Goal: Task Accomplishment & Management: Complete application form

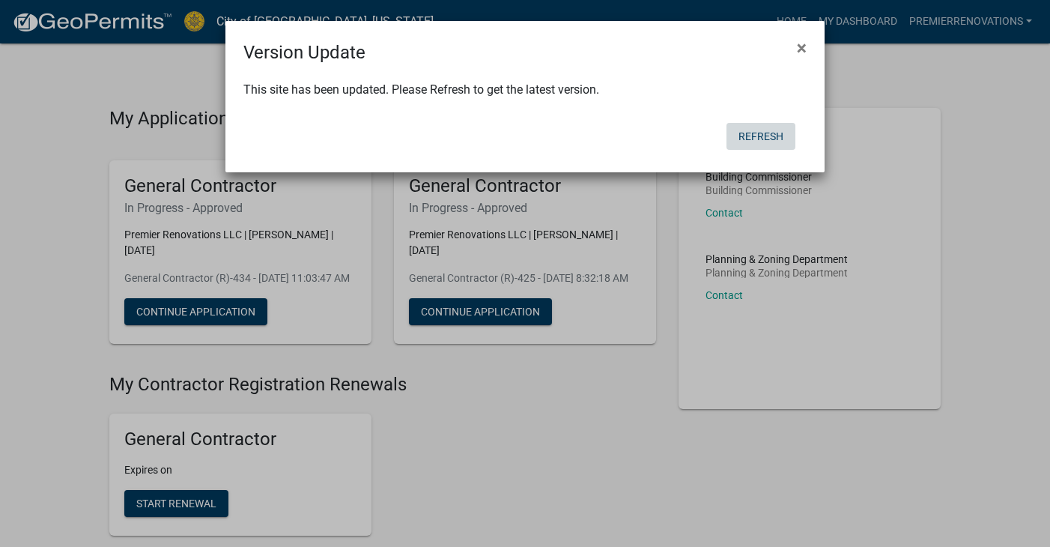
click at [765, 129] on button "Refresh" at bounding box center [761, 136] width 69 height 27
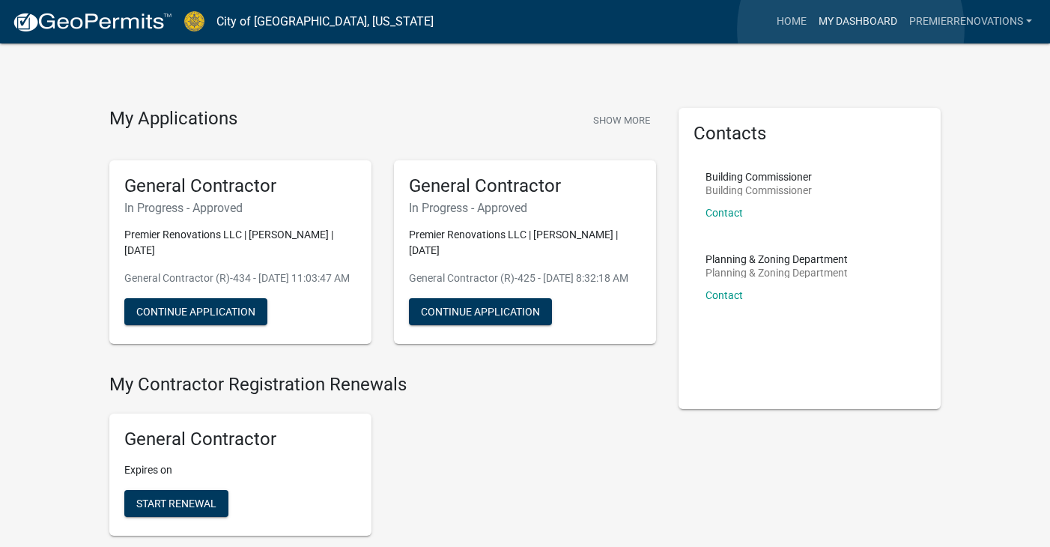
click at [851, 29] on link "My Dashboard" at bounding box center [858, 21] width 91 height 28
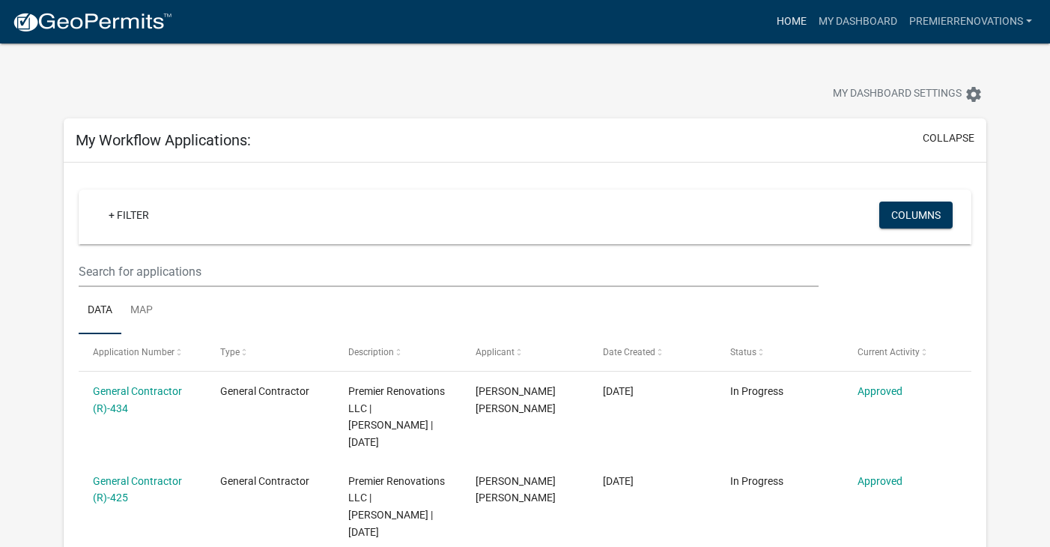
click at [786, 28] on link "Home" at bounding box center [792, 21] width 42 height 28
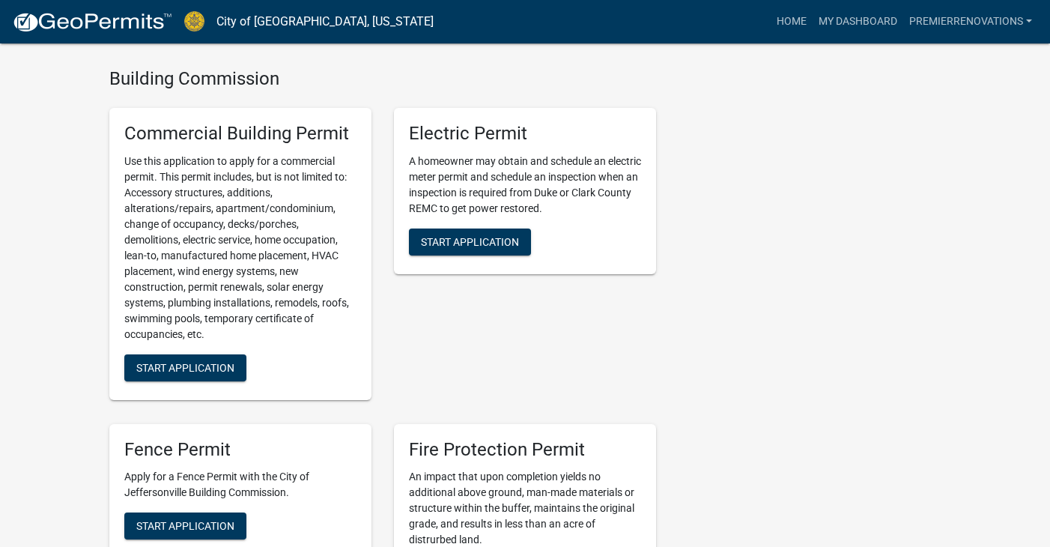
scroll to position [498, 0]
click at [208, 373] on span "Start Application" at bounding box center [185, 367] width 98 height 12
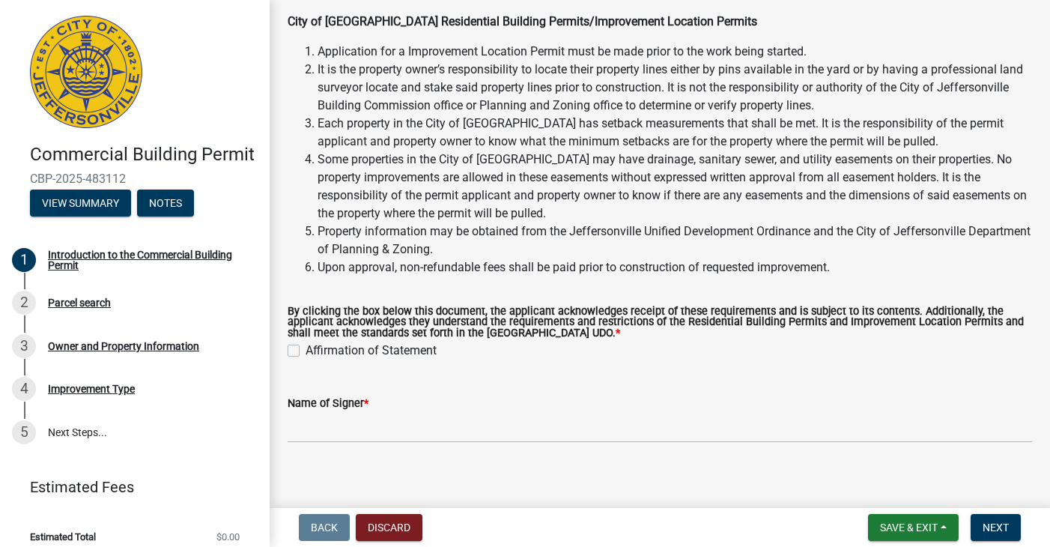
scroll to position [70, 0]
click at [306, 348] on label "Affirmation of Statement" at bounding box center [371, 351] width 131 height 18
click at [306, 348] on input "Affirmation of Statement" at bounding box center [311, 347] width 10 height 10
checkbox input "true"
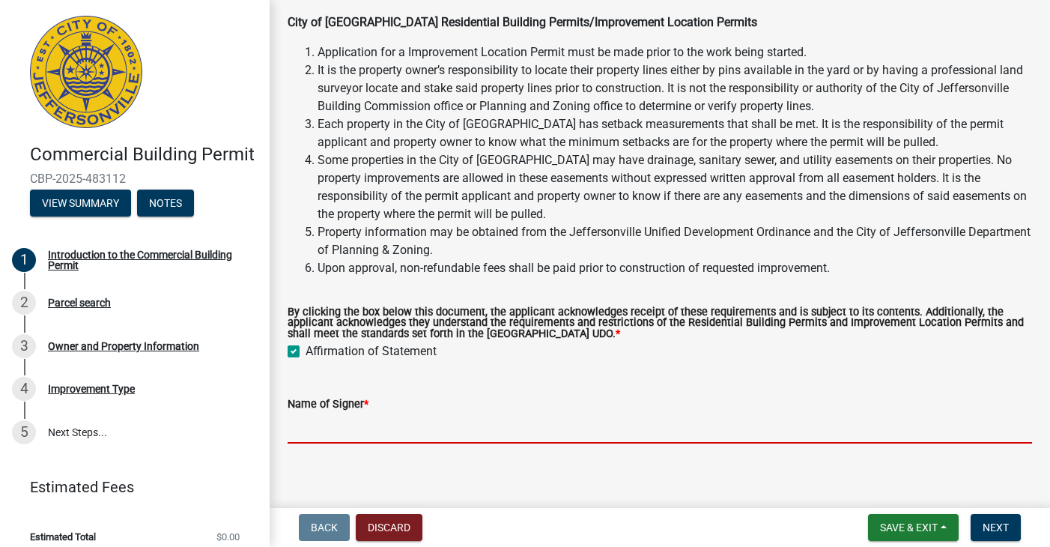
click at [328, 426] on input "Name of Signer *" at bounding box center [660, 428] width 745 height 31
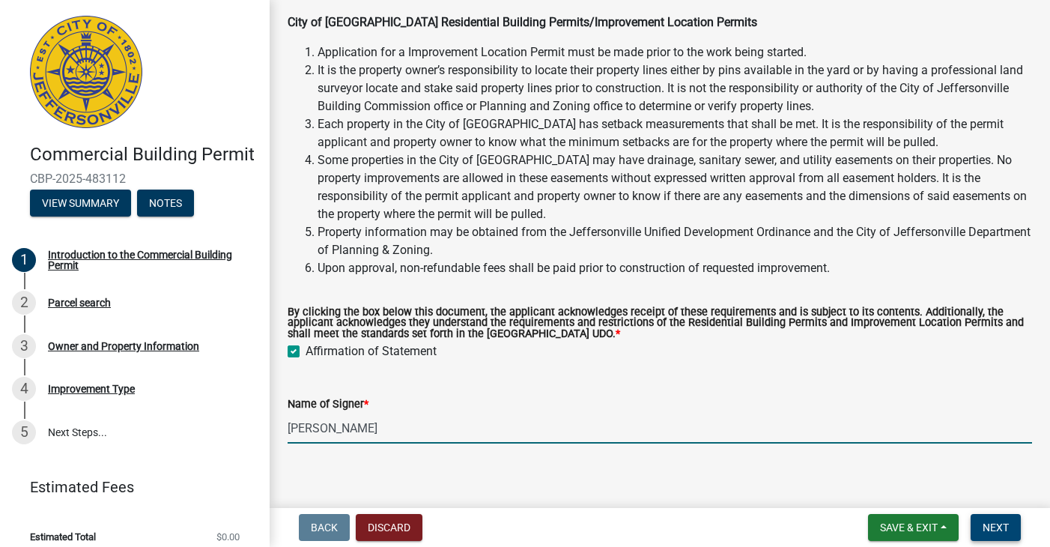
type input "[PERSON_NAME]"
click at [987, 531] on span "Next" at bounding box center [996, 527] width 26 height 12
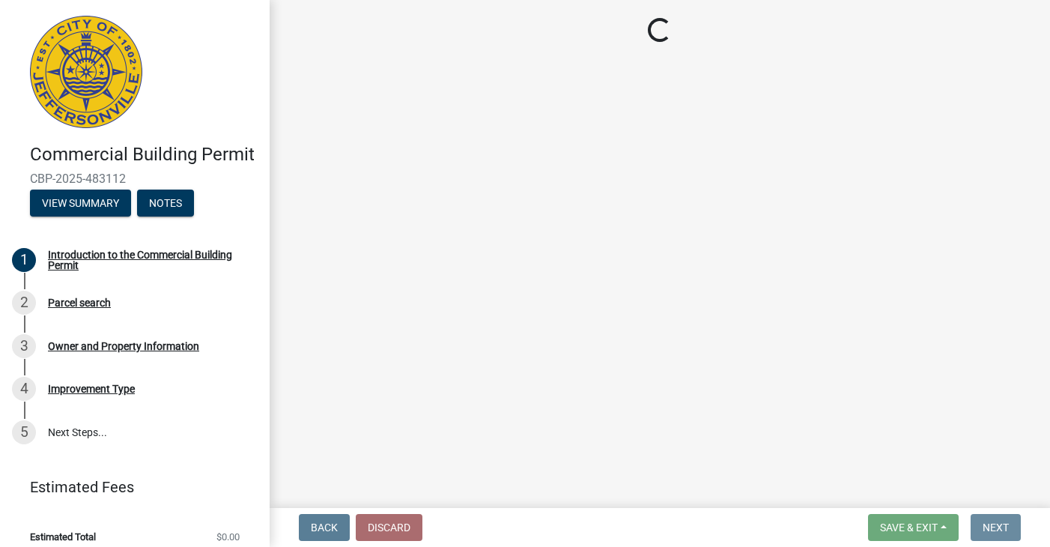
scroll to position [0, 0]
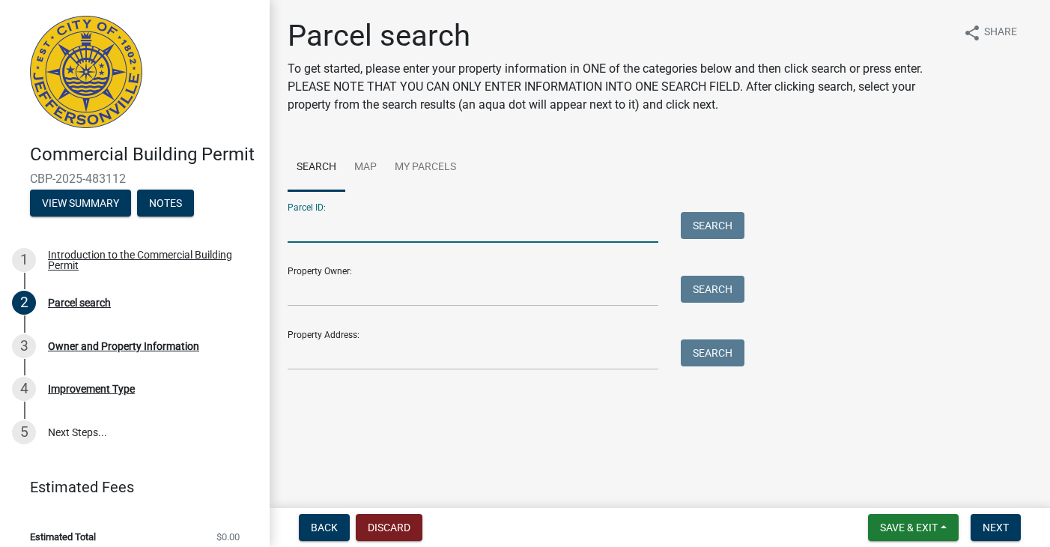
click at [390, 233] on input "Parcel ID:" at bounding box center [473, 227] width 371 height 31
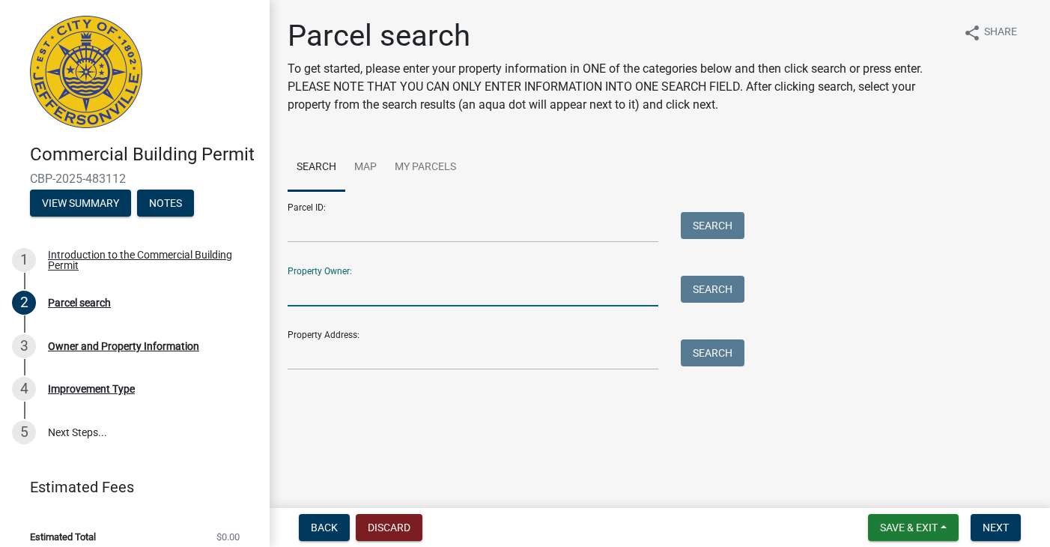
click at [340, 300] on input "Property Owner:" at bounding box center [473, 291] width 371 height 31
click at [434, 360] on input "Property Address:" at bounding box center [473, 354] width 371 height 31
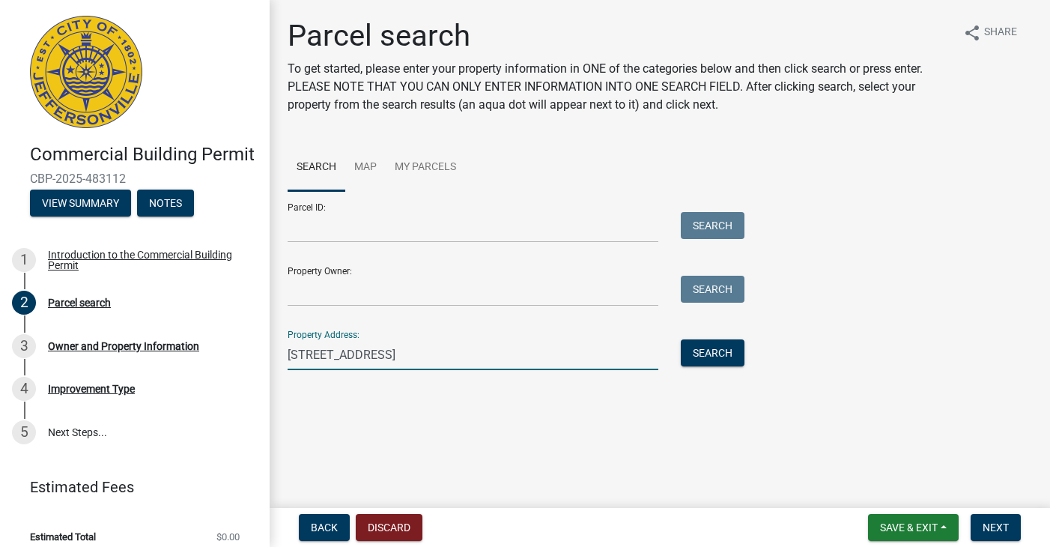
type input "[STREET_ADDRESS]"
click at [730, 330] on div "Property Address: [STREET_ADDRESS] Search" at bounding box center [513, 344] width 450 height 52
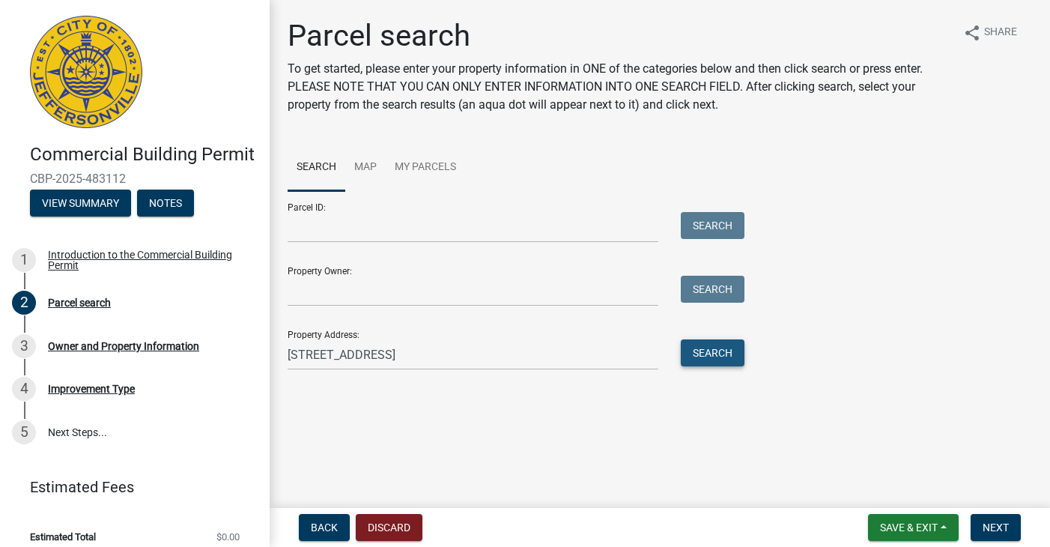
click at [727, 346] on button "Search" at bounding box center [713, 352] width 64 height 27
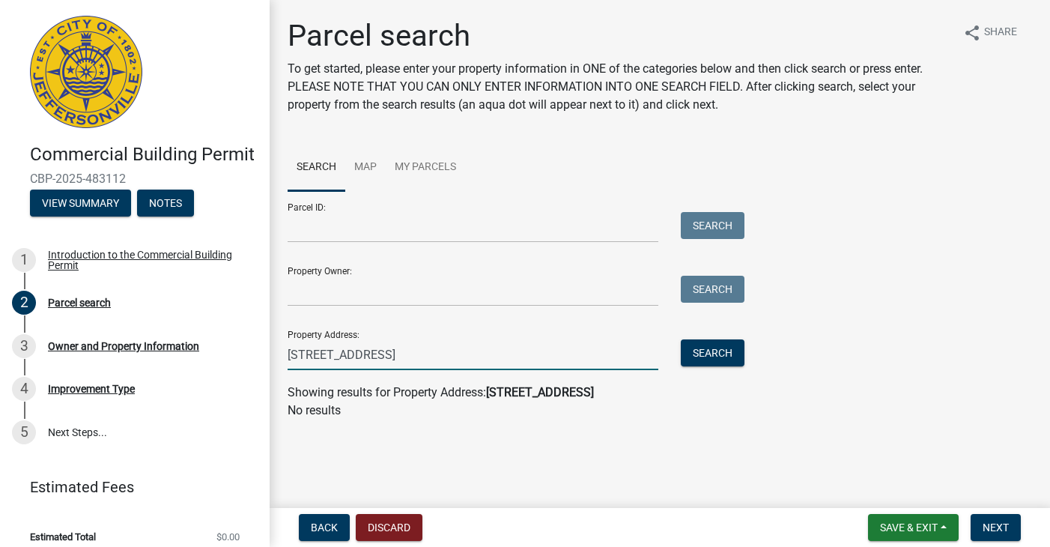
click at [321, 356] on input "[STREET_ADDRESS]" at bounding box center [473, 354] width 371 height 31
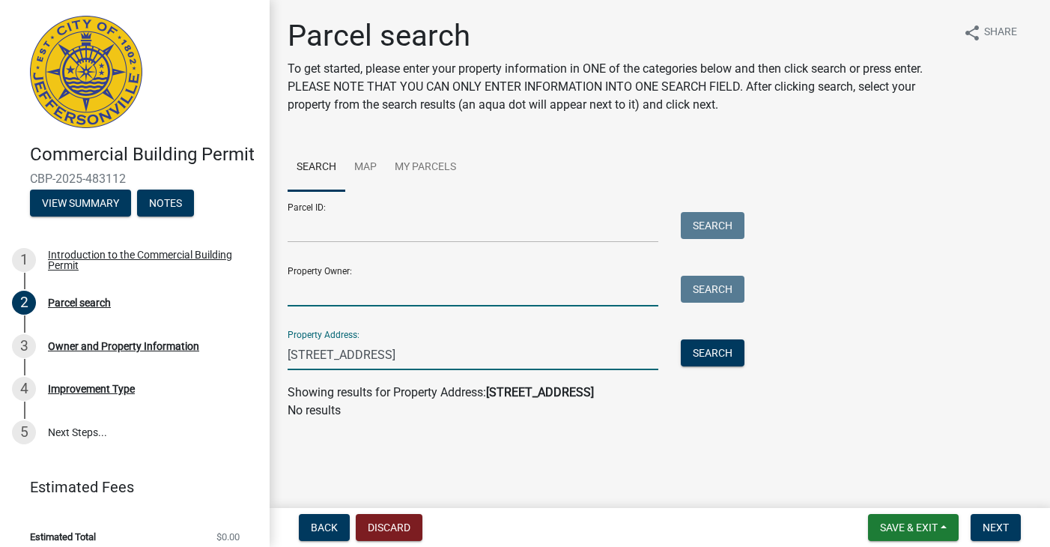
click at [327, 293] on input "Property Owner:" at bounding box center [473, 291] width 371 height 31
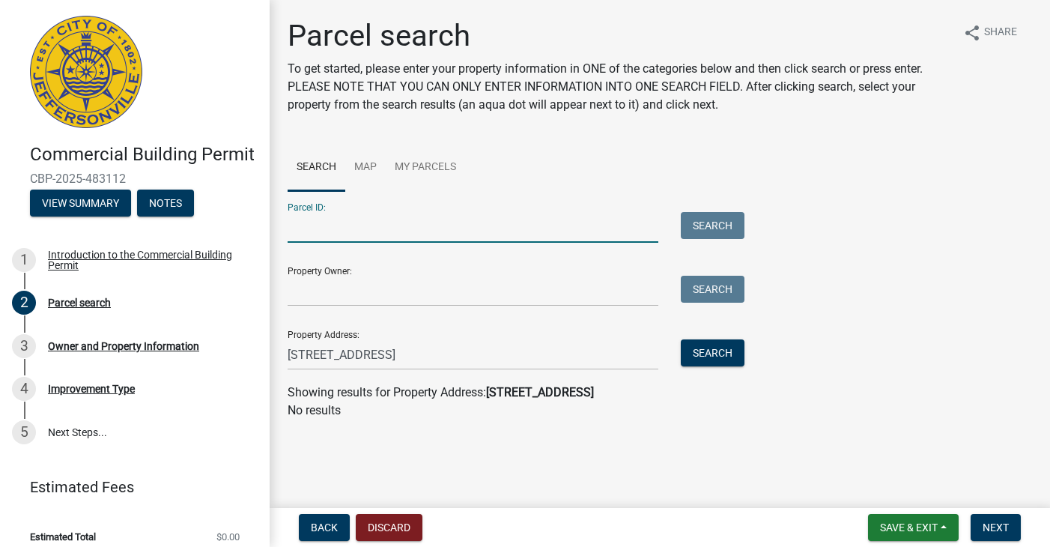
click at [316, 233] on input "Parcel ID:" at bounding box center [473, 227] width 371 height 31
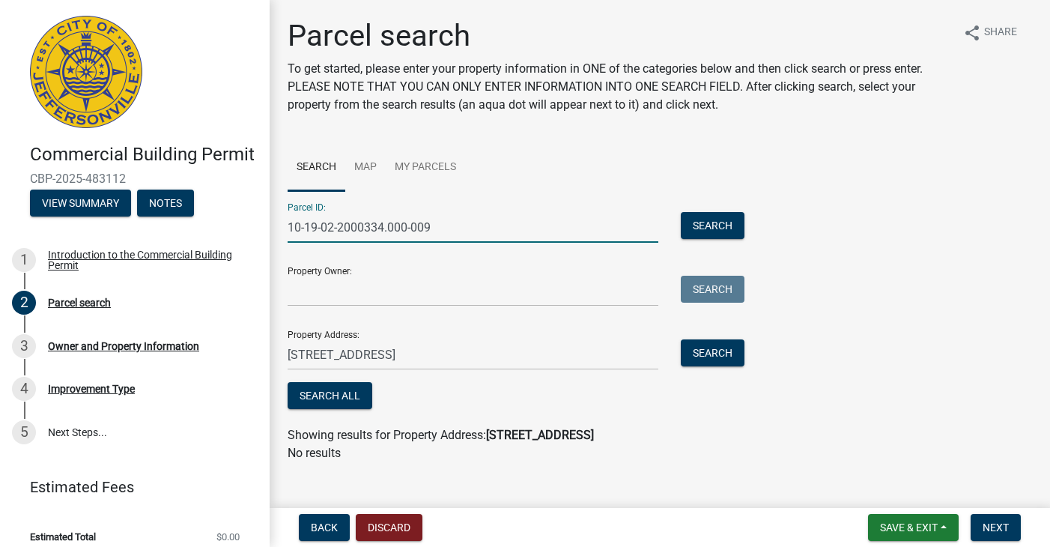
click at [363, 229] on input "10-19-02-2000334.000-009" at bounding box center [473, 227] width 371 height 31
type input "10-19-02-200-334.000-009"
click at [704, 232] on button "Search" at bounding box center [713, 225] width 64 height 27
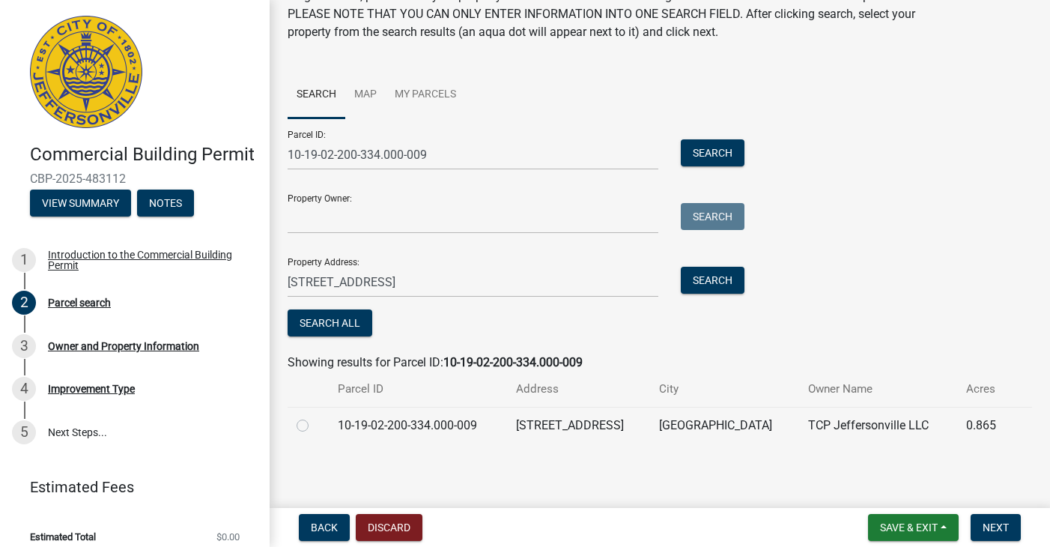
scroll to position [72, 0]
click at [315, 417] on label at bounding box center [315, 417] width 0 height 0
click at [315, 427] on input "radio" at bounding box center [320, 422] width 10 height 10
radio input "true"
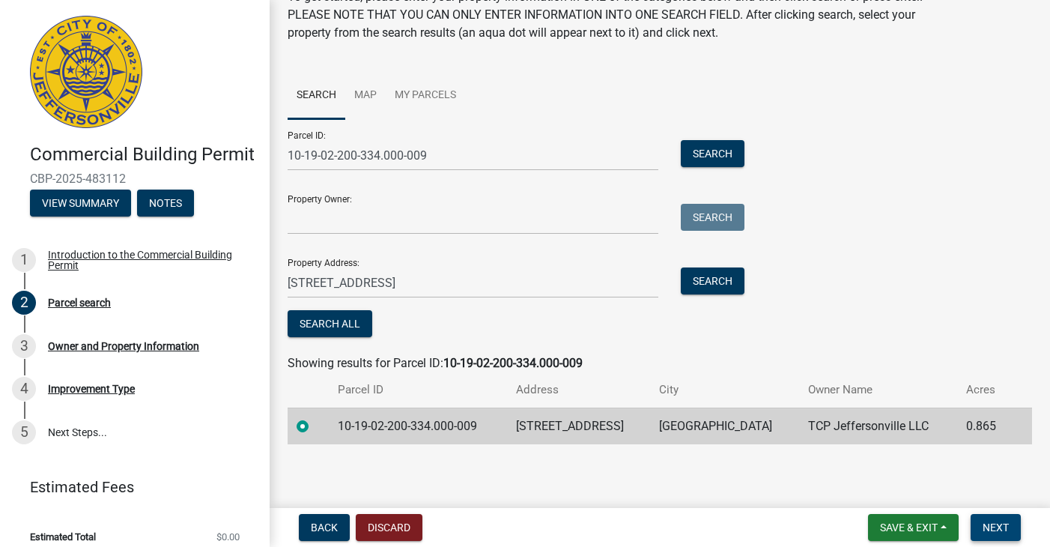
click at [1002, 528] on span "Next" at bounding box center [996, 527] width 26 height 12
click at [1001, 530] on span "Next" at bounding box center [996, 527] width 26 height 12
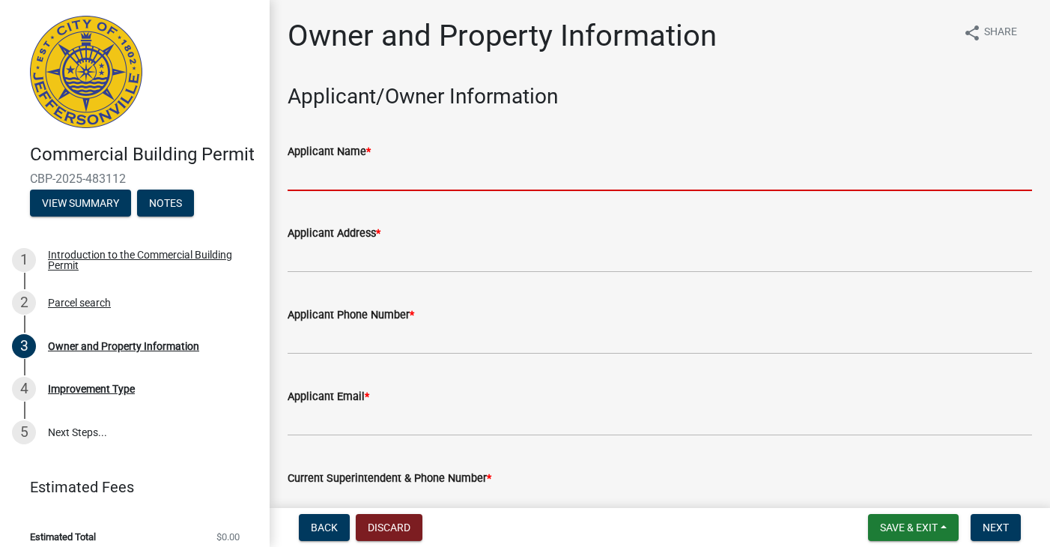
click at [350, 169] on input "Applicant Name *" at bounding box center [660, 175] width 745 height 31
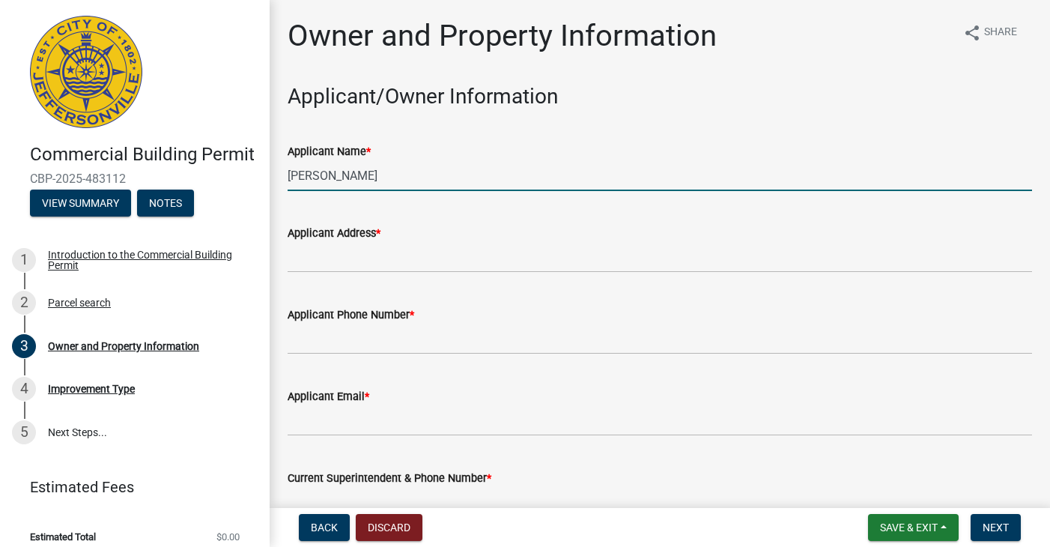
type input "[PERSON_NAME]"
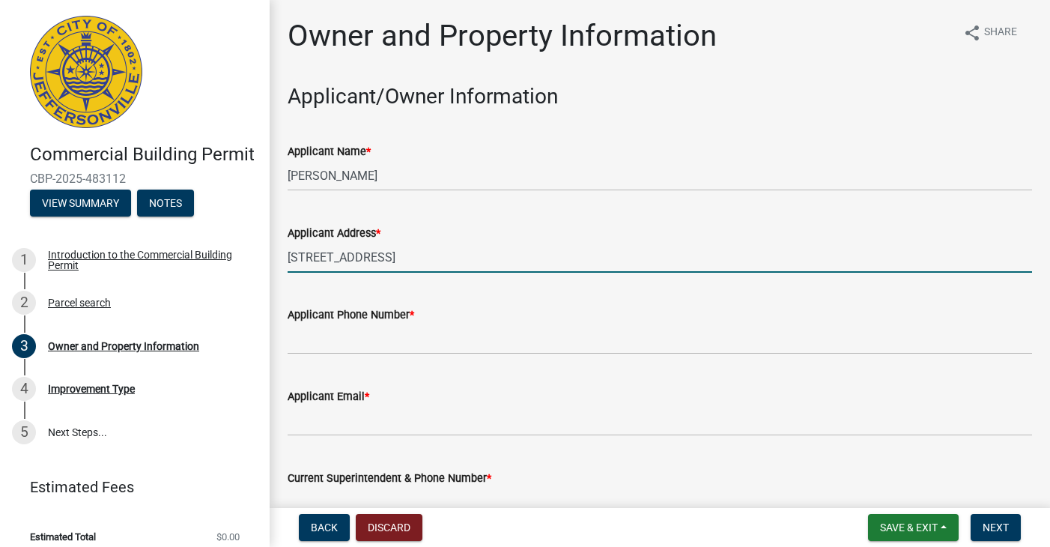
type input "[STREET_ADDRESS]"
click at [374, 178] on input "[PERSON_NAME]" at bounding box center [660, 175] width 745 height 31
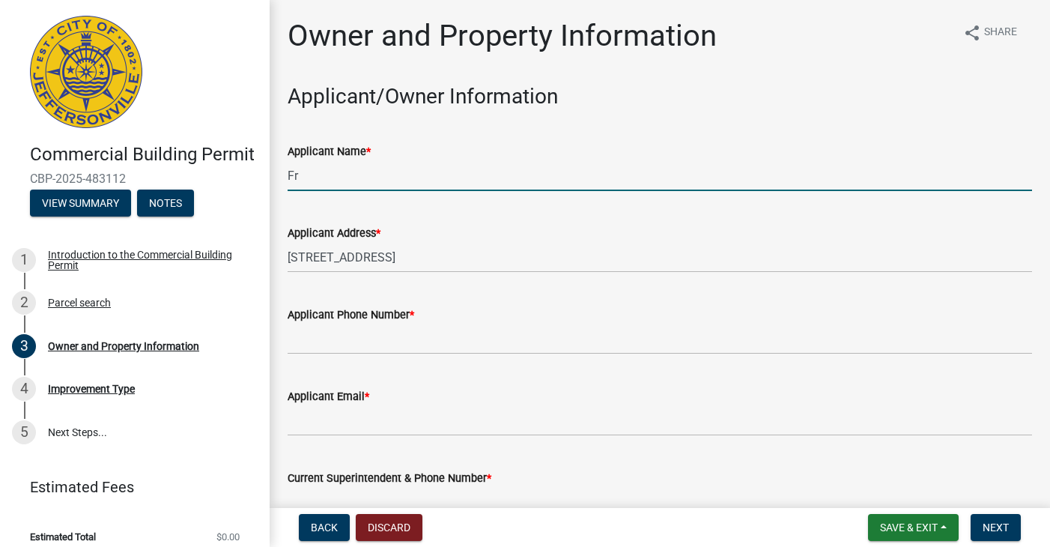
type input "F"
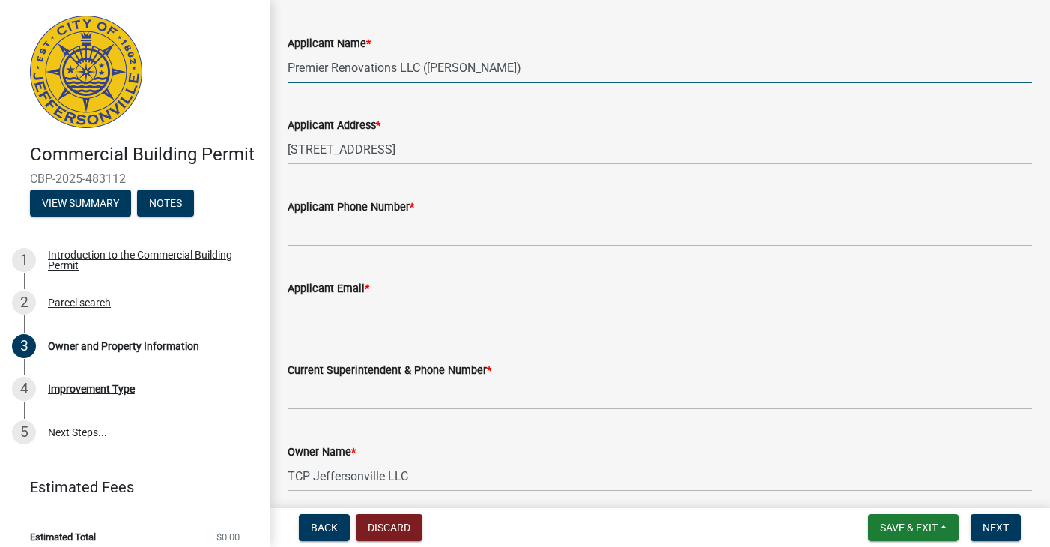
scroll to position [112, 0]
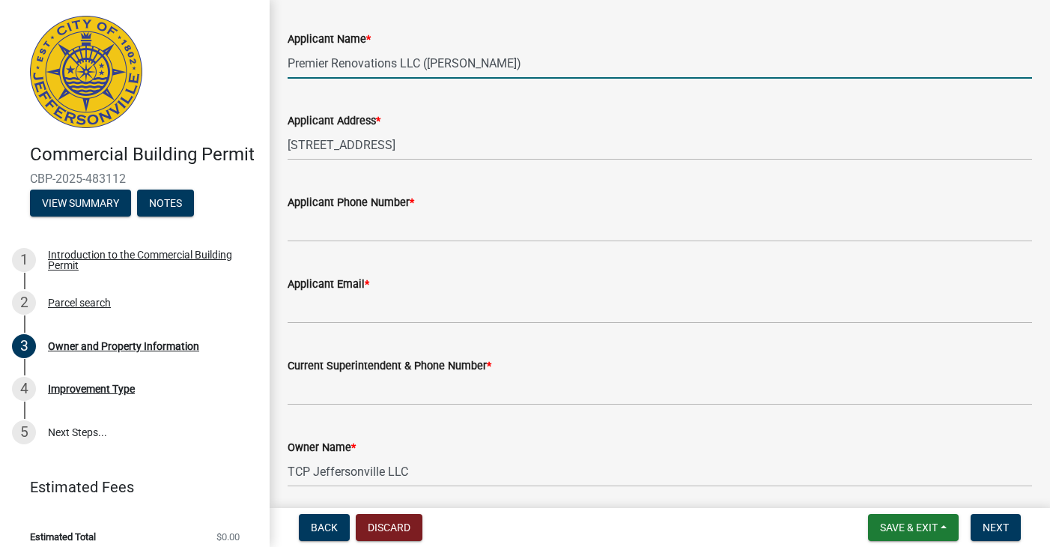
type input "Premier Renovations LLC ([PERSON_NAME])"
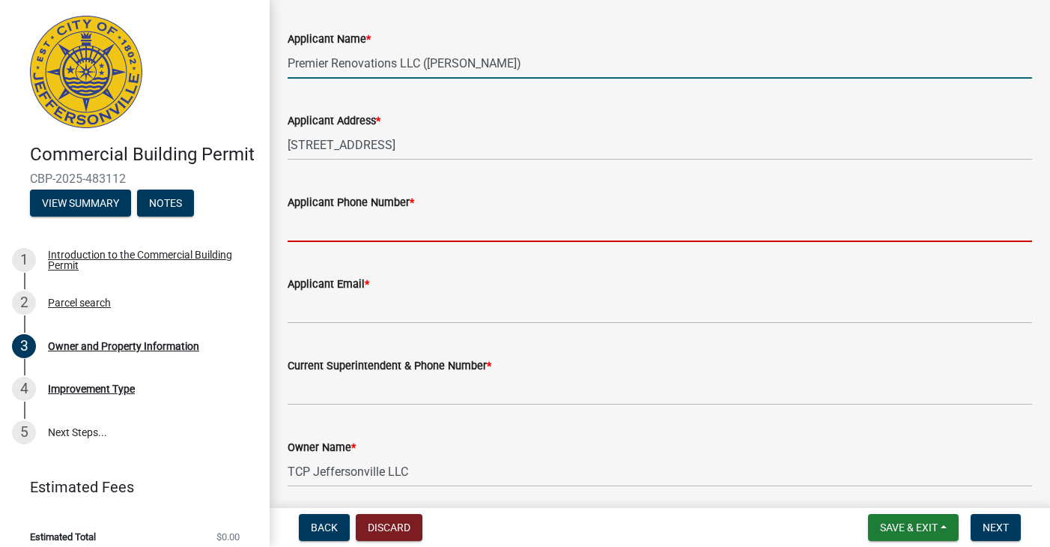
click at [340, 227] on input "Applicant Phone Number *" at bounding box center [660, 226] width 745 height 31
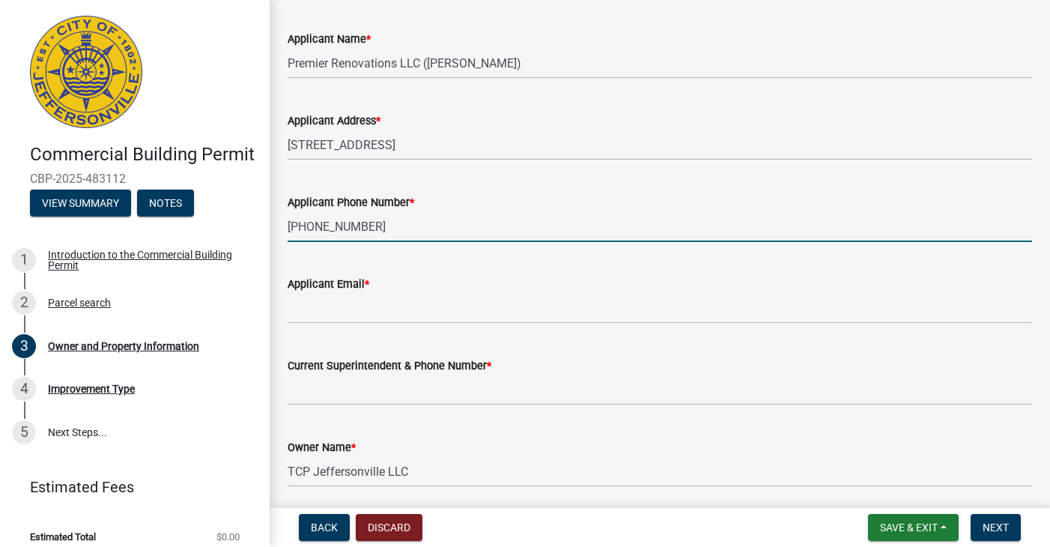
type input "[PHONE_NUMBER]"
click at [376, 304] on input "Applicant Email *" at bounding box center [660, 308] width 745 height 31
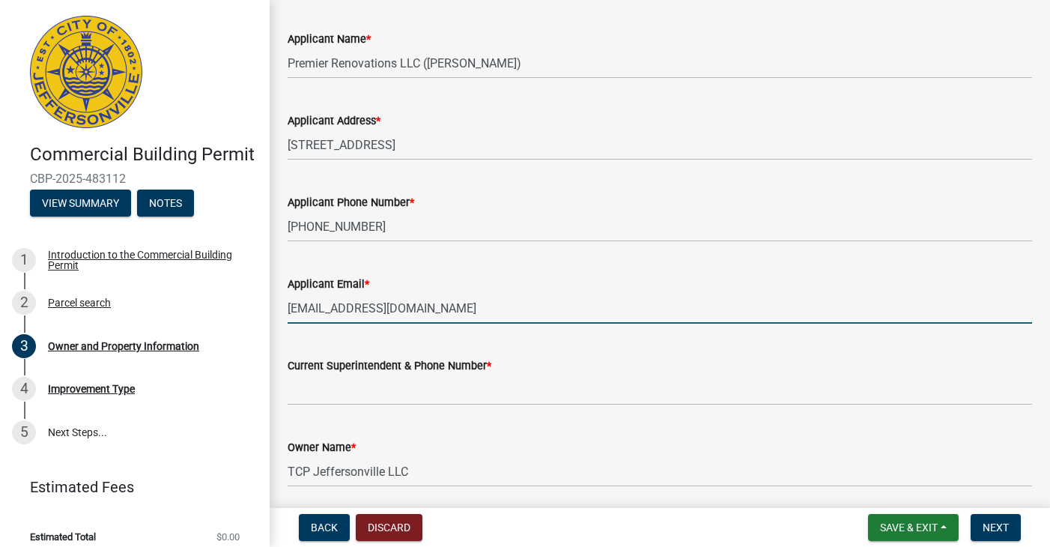
type input "[EMAIL_ADDRESS][DOMAIN_NAME]"
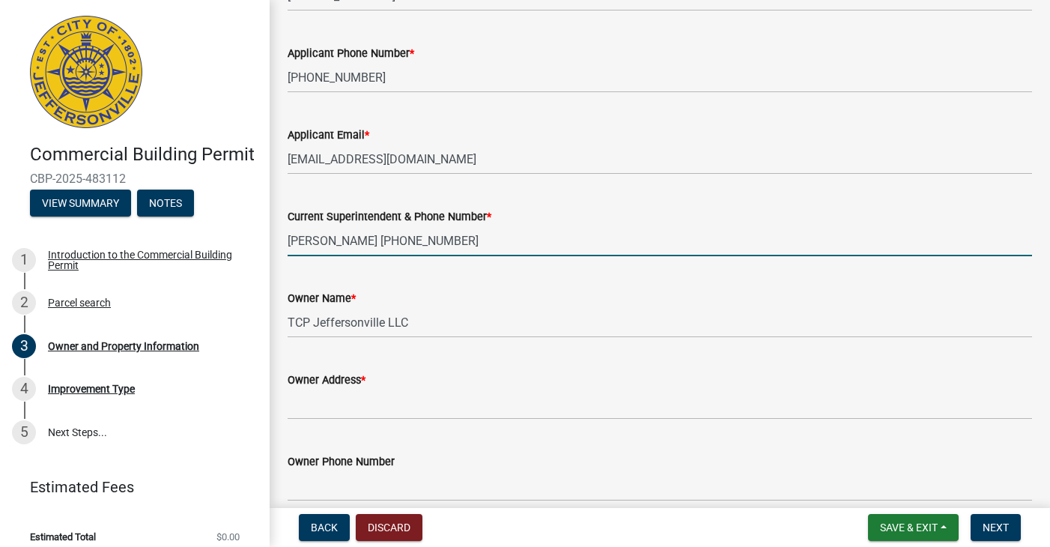
scroll to position [261, 0]
type input "[PERSON_NAME] [PHONE_NUMBER]"
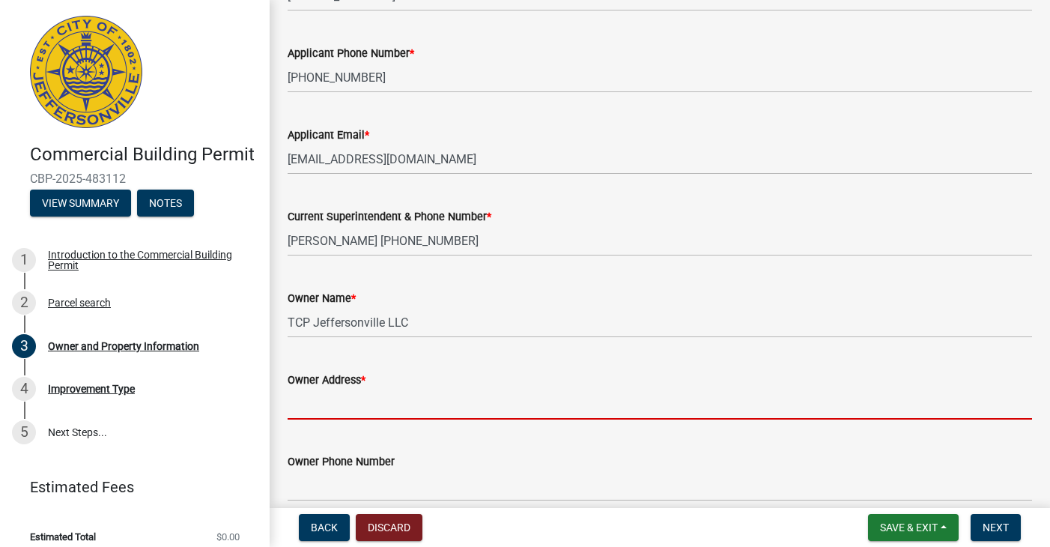
click at [340, 409] on input "Owner Address *" at bounding box center [660, 404] width 745 height 31
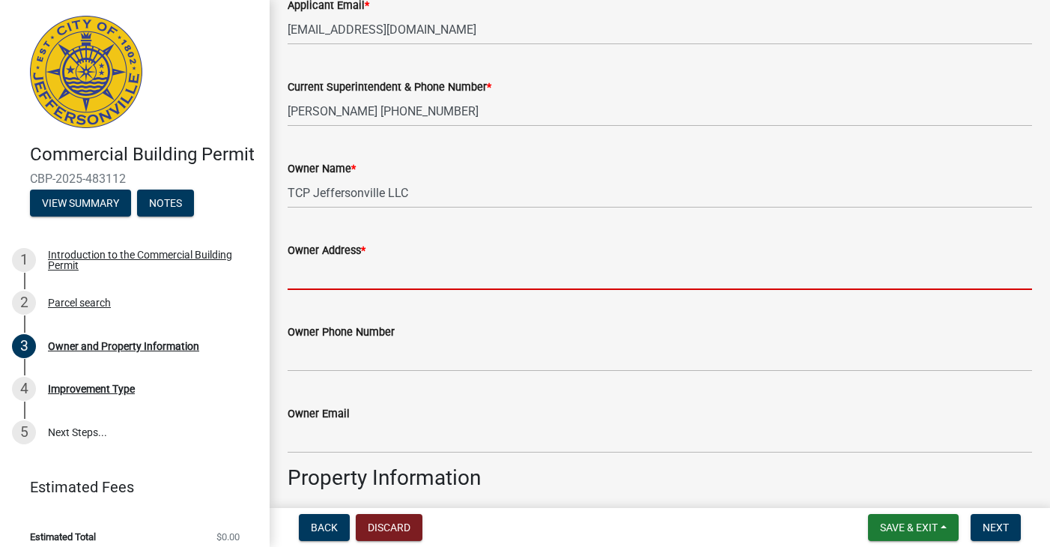
scroll to position [398, 0]
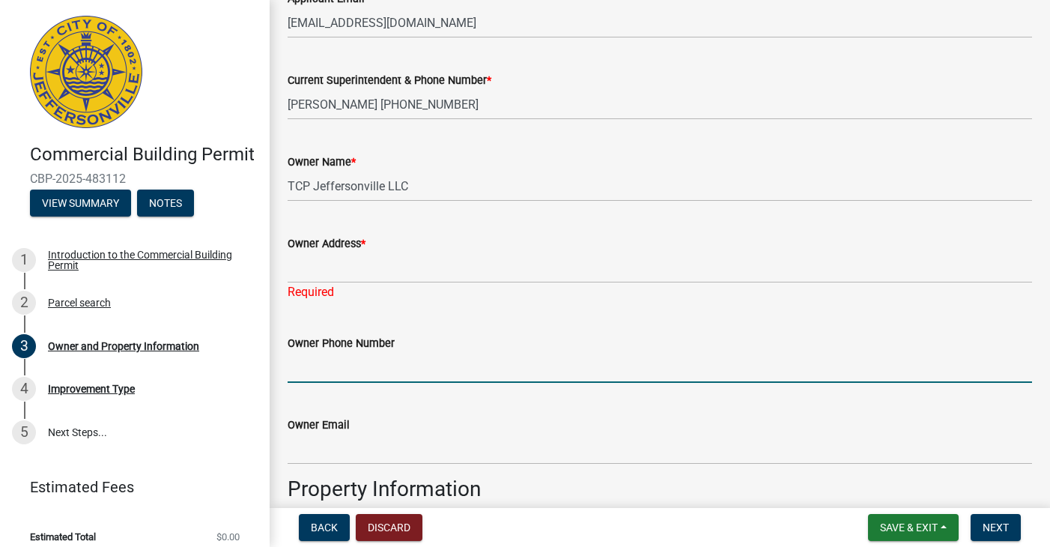
click at [471, 344] on form "Owner Phone Number" at bounding box center [660, 358] width 745 height 49
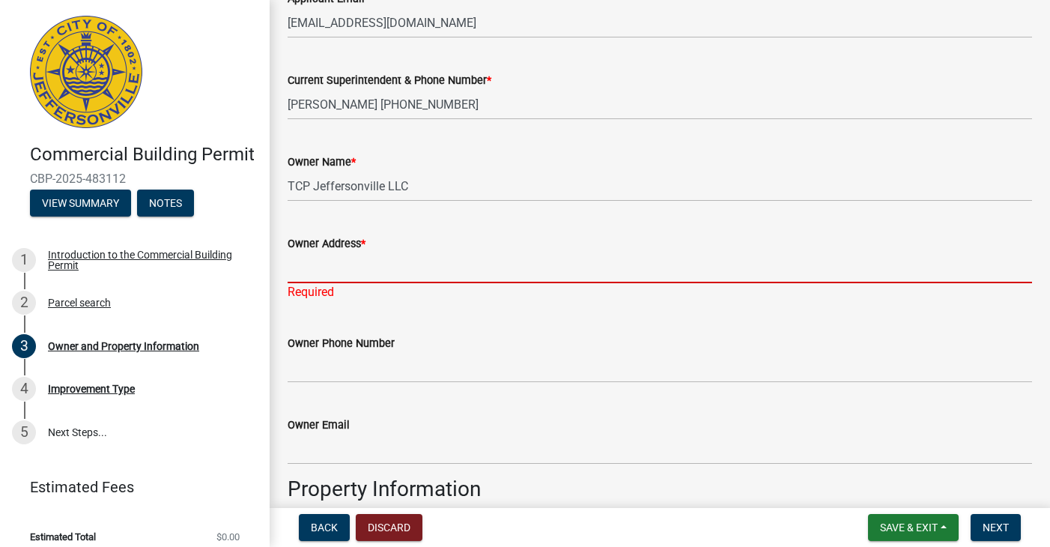
click at [385, 270] on input "Owner Address *" at bounding box center [660, 268] width 745 height 31
type input "1"
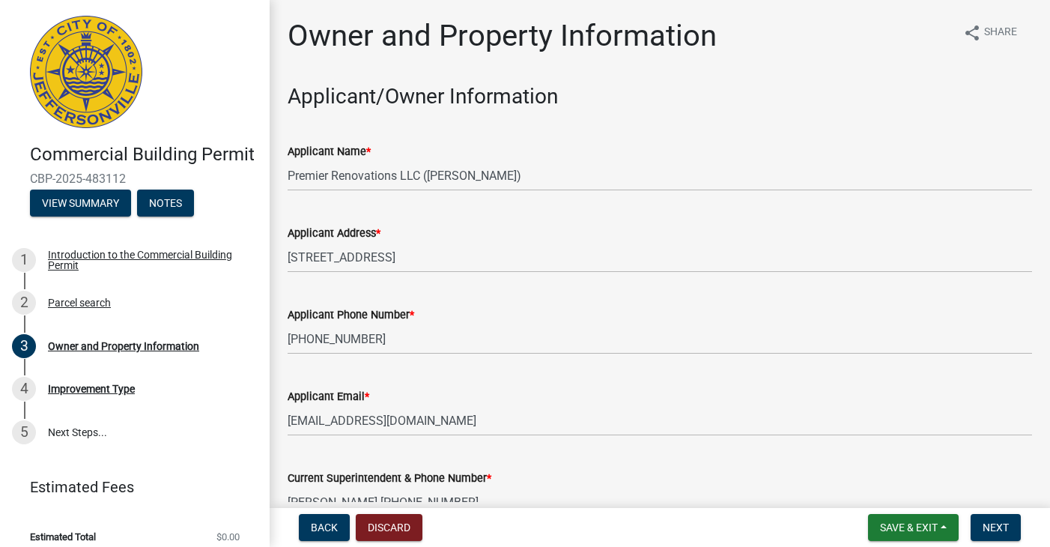
scroll to position [0, 0]
type input "[STREET_ADDRESS]"
click at [449, 257] on input "[STREET_ADDRESS]" at bounding box center [660, 257] width 745 height 31
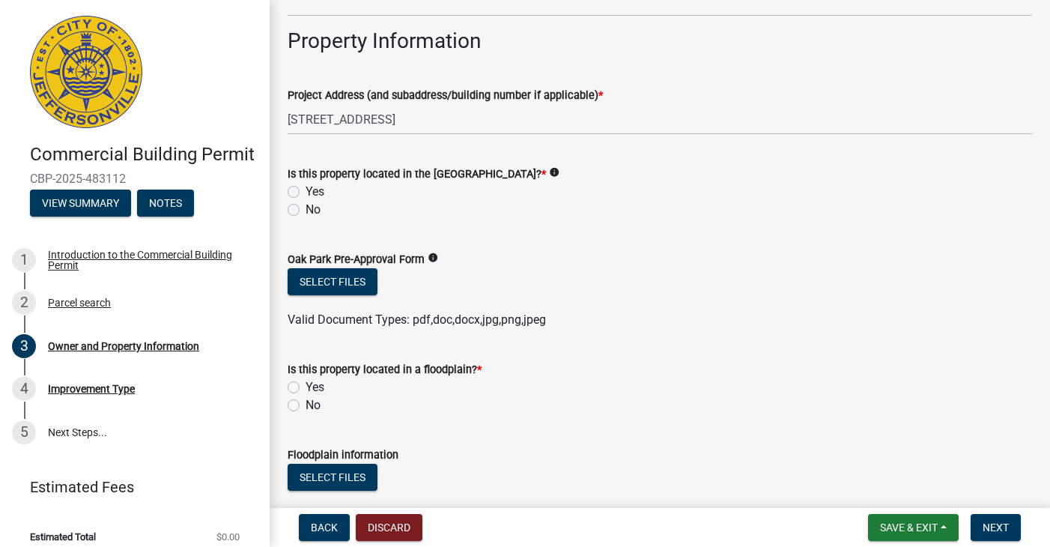
scroll to position [835, 0]
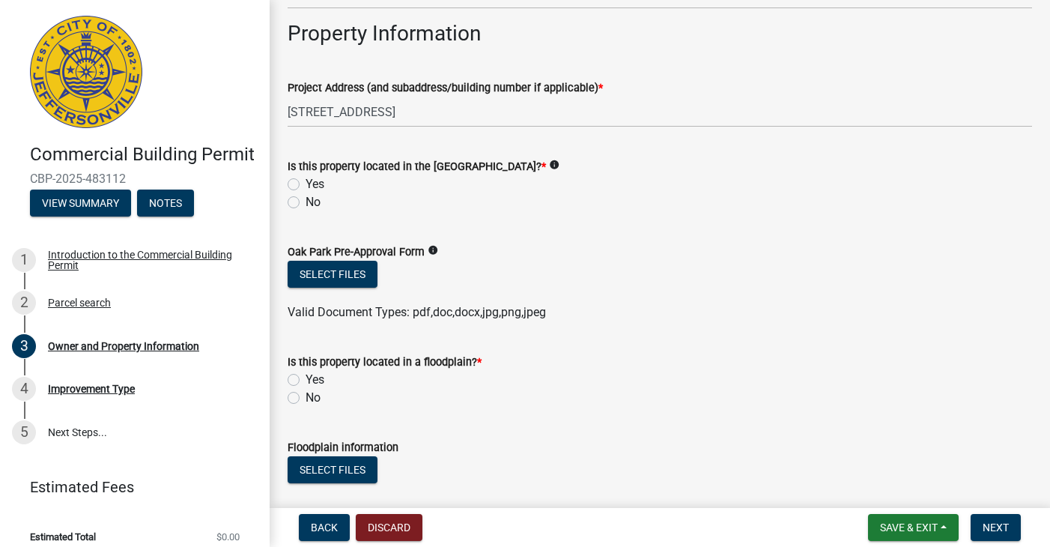
type input "[STREET_ADDRESS]"
click at [306, 204] on label "No" at bounding box center [313, 202] width 15 height 18
click at [306, 203] on input "No" at bounding box center [311, 198] width 10 height 10
radio input "true"
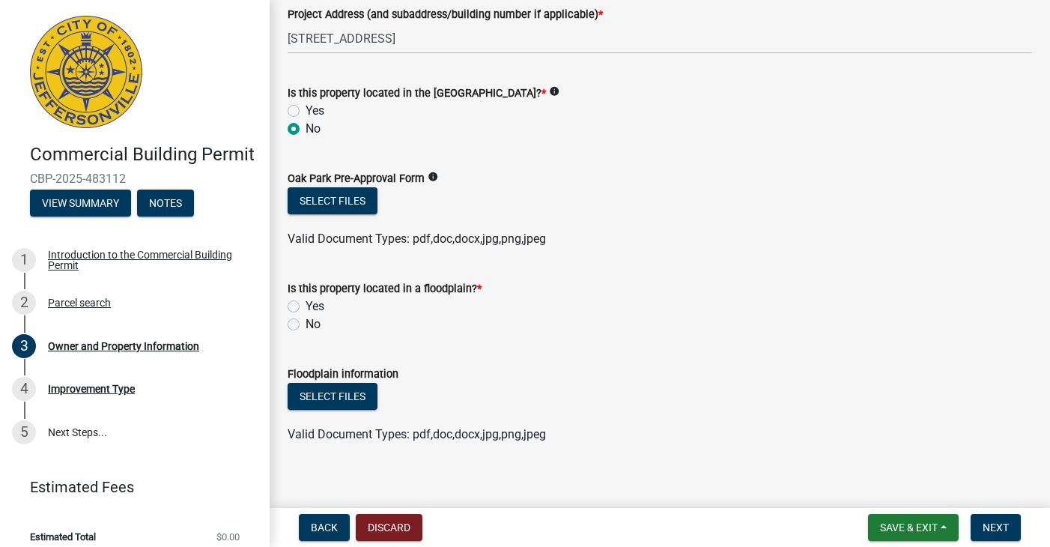
scroll to position [908, 0]
click at [306, 321] on label "No" at bounding box center [313, 325] width 15 height 18
click at [306, 321] on input "No" at bounding box center [311, 321] width 10 height 10
radio input "true"
click at [983, 533] on button "Next" at bounding box center [996, 527] width 50 height 27
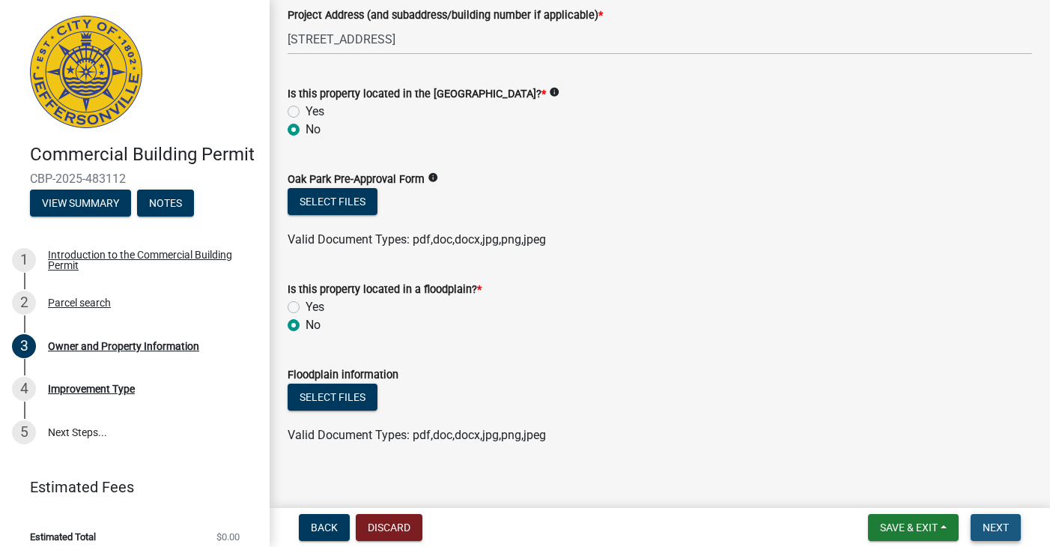
scroll to position [0, 0]
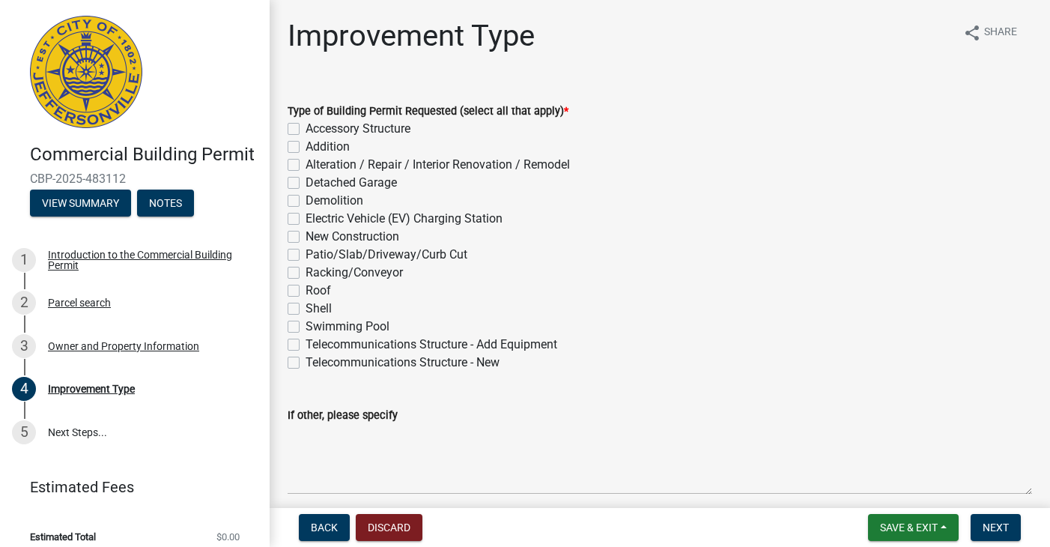
click at [306, 162] on label "Alteration / Repair / Interior Renovation / Remodel" at bounding box center [438, 165] width 264 height 18
click at [306, 162] on input "Alteration / Repair / Interior Renovation / Remodel" at bounding box center [311, 161] width 10 height 10
checkbox input "true"
checkbox input "false"
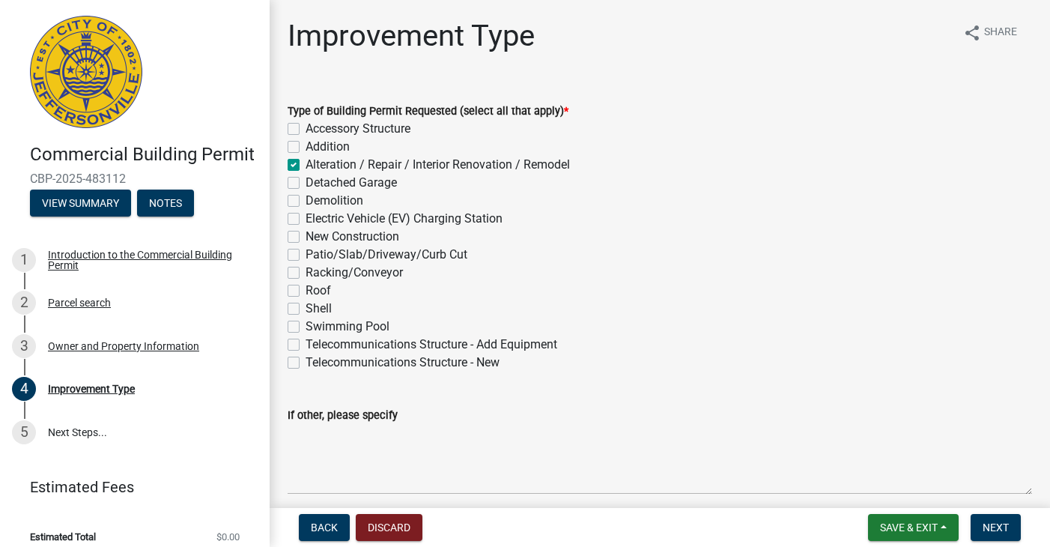
checkbox input "true"
checkbox input "false"
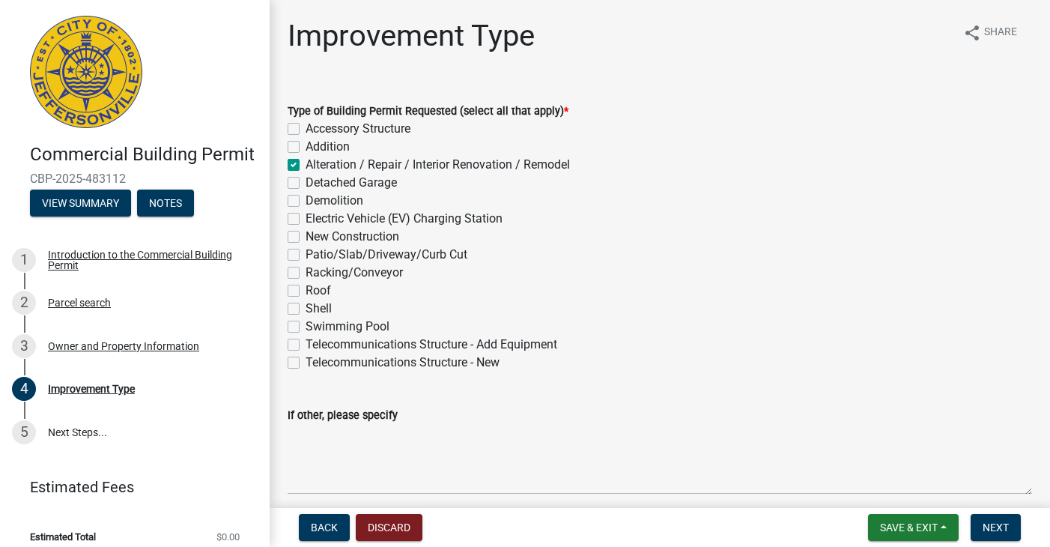
checkbox input "false"
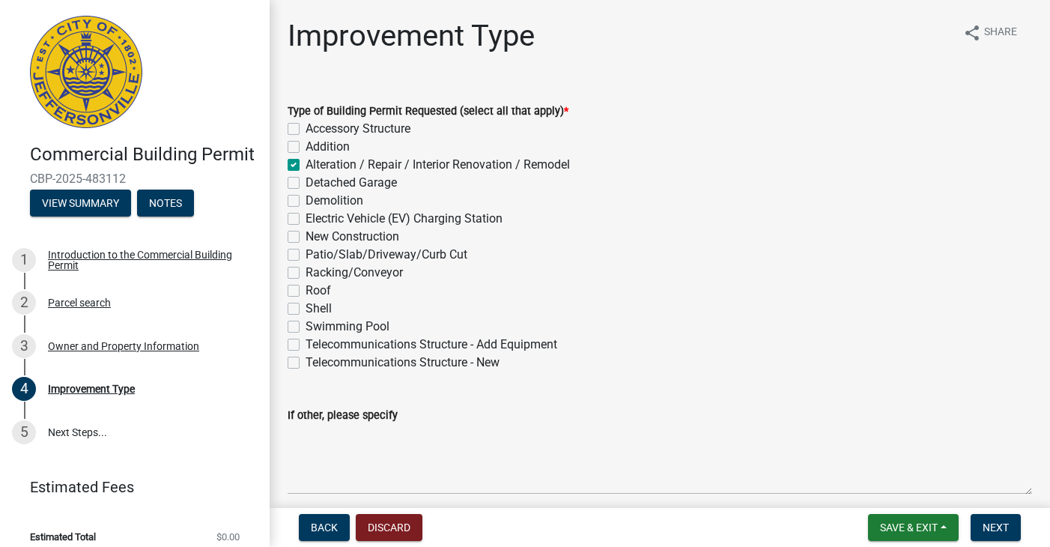
checkbox input "false"
click at [1003, 523] on span "Next" at bounding box center [996, 527] width 26 height 12
click at [1003, 530] on span "Next" at bounding box center [996, 527] width 26 height 12
click at [987, 523] on span "Next" at bounding box center [996, 527] width 26 height 12
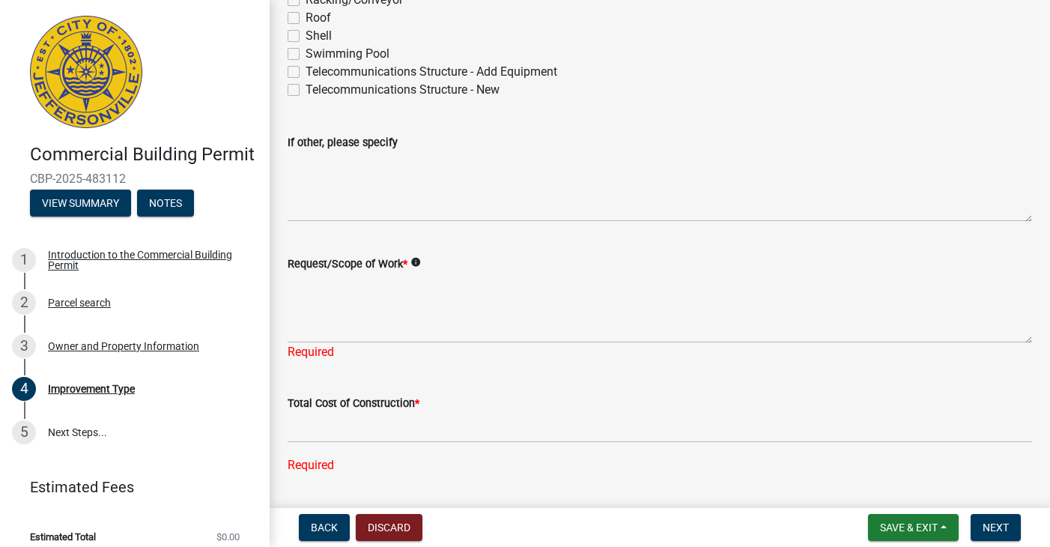
scroll to position [276, 0]
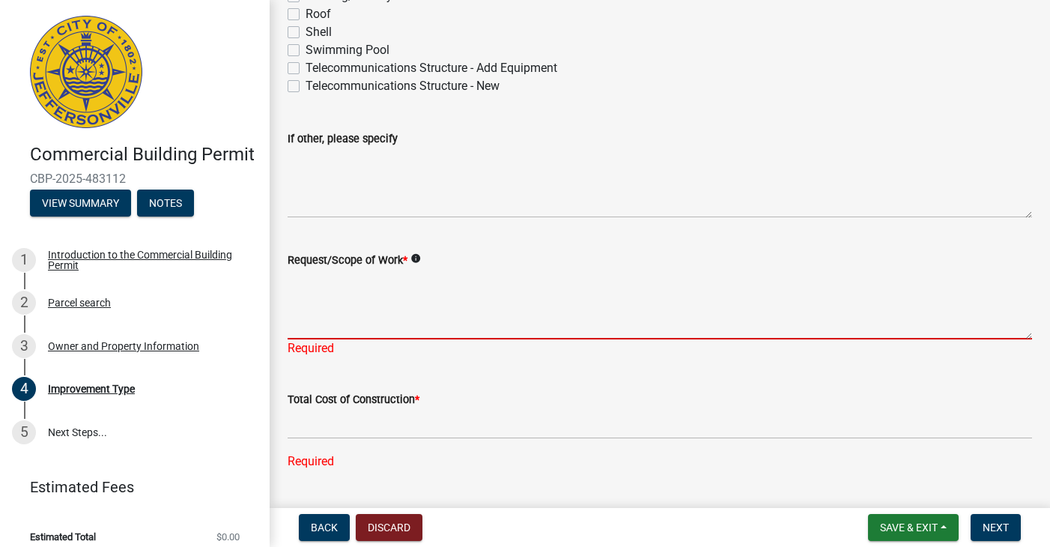
click at [332, 312] on textarea "Request/Scope of Work *" at bounding box center [660, 304] width 745 height 70
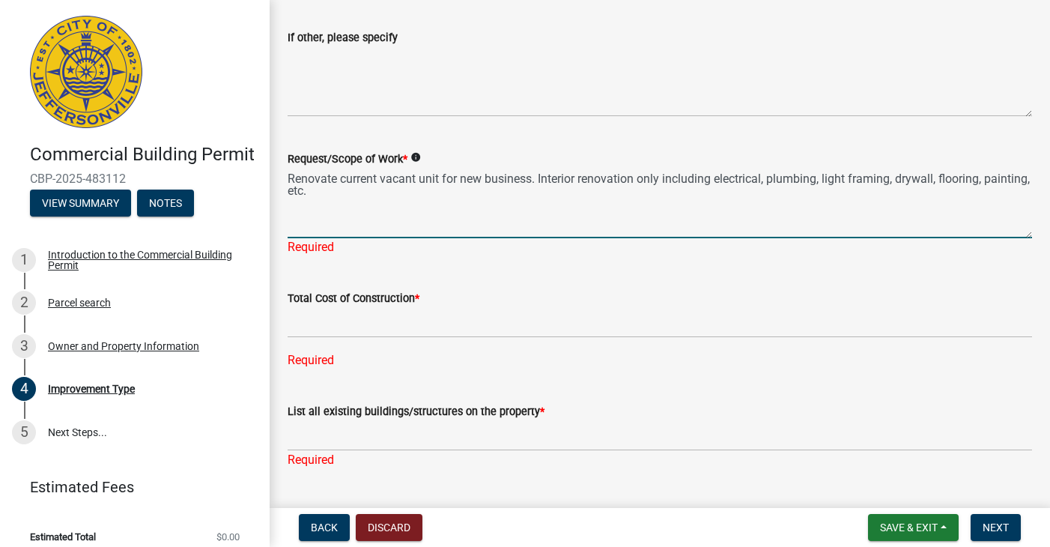
scroll to position [375, 0]
type textarea "Renovate current vacant unit for new business. Interior renovation only includi…"
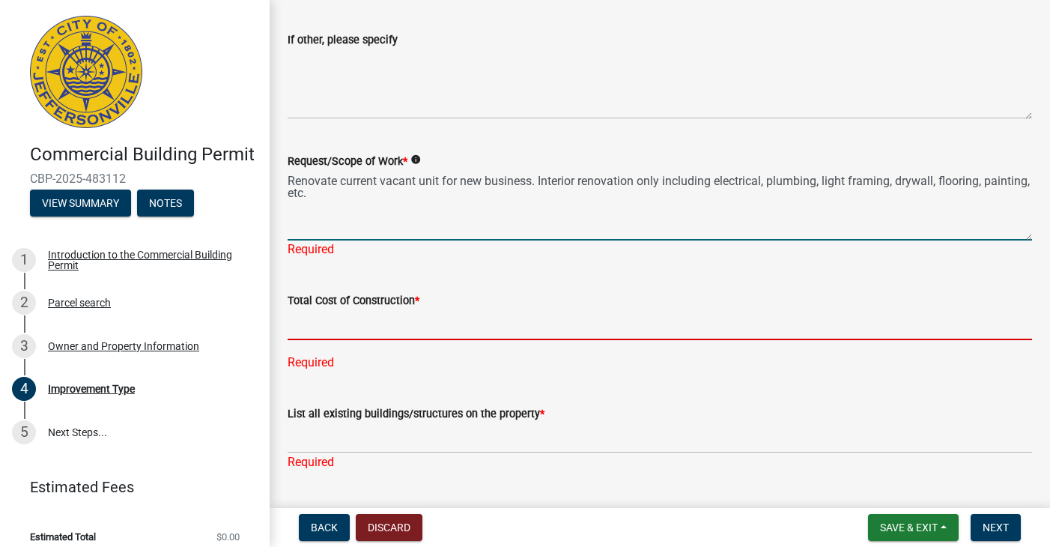
click at [390, 321] on input "text" at bounding box center [660, 324] width 745 height 31
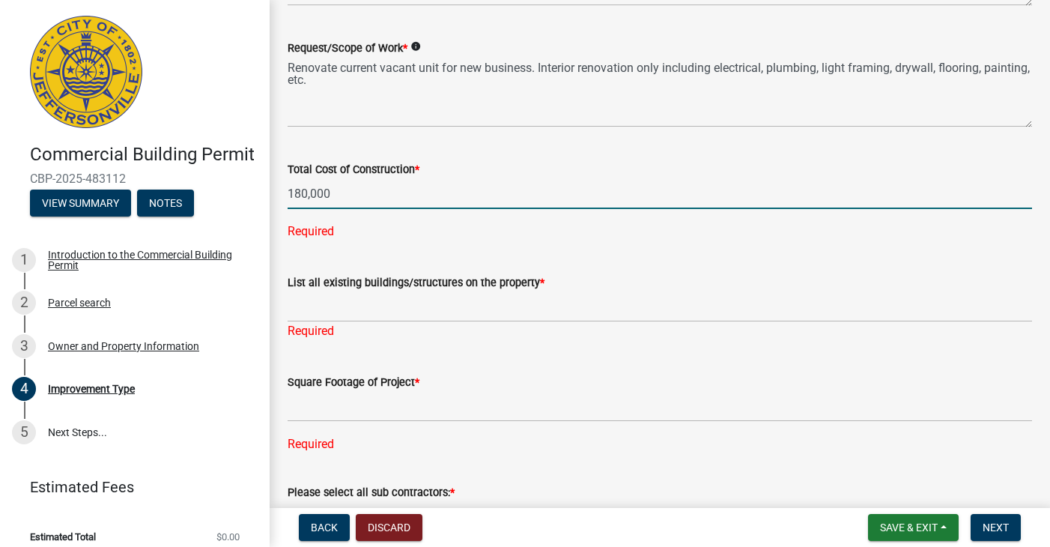
scroll to position [492, 0]
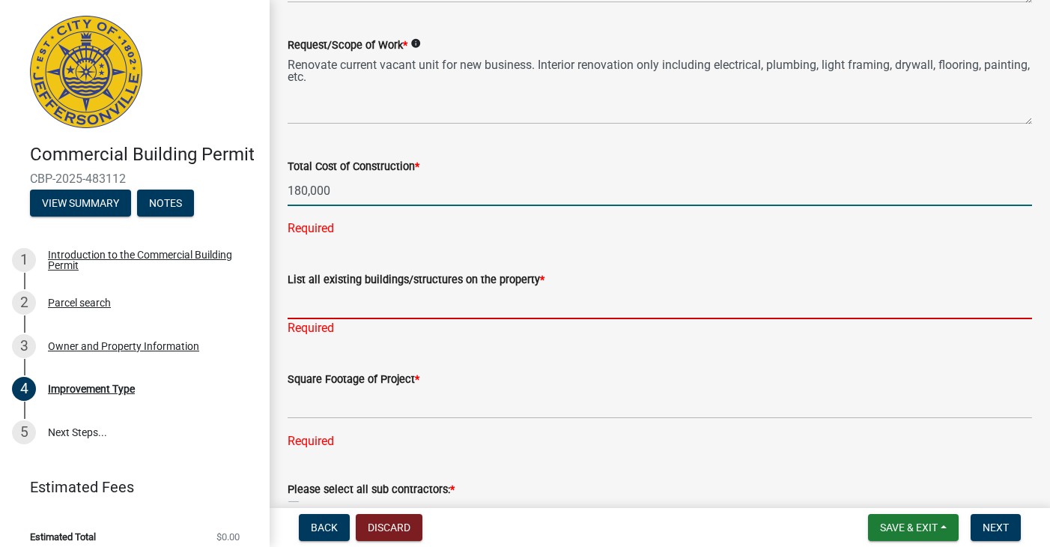
type input "180000"
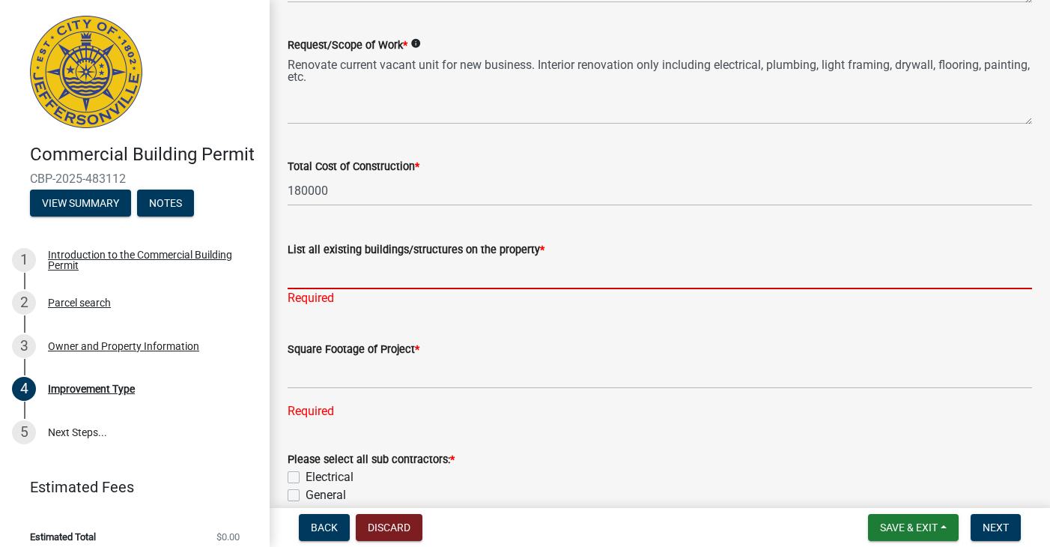
click at [544, 303] on div "List all existing buildings/structures on the property * Required" at bounding box center [660, 264] width 745 height 88
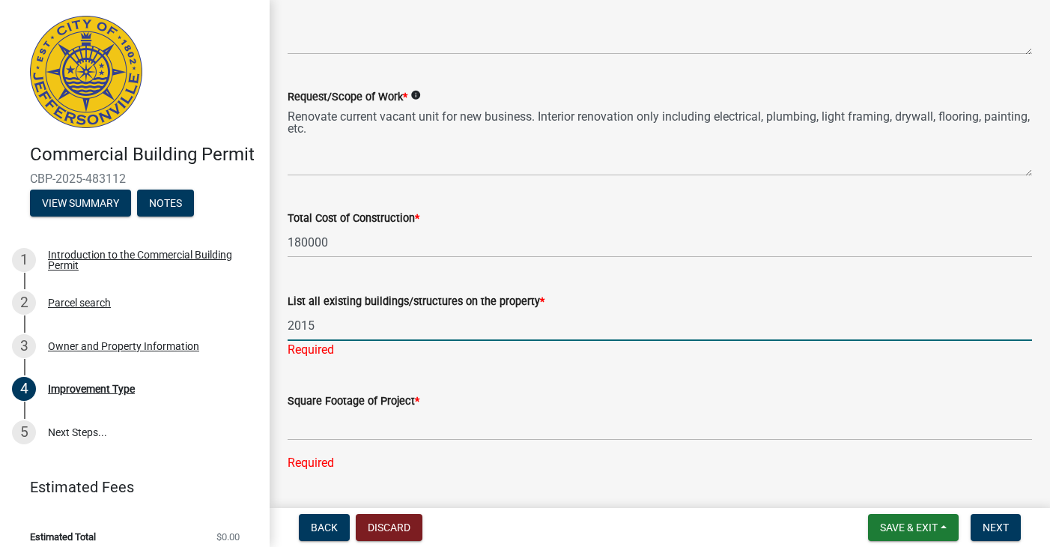
scroll to position [451, 0]
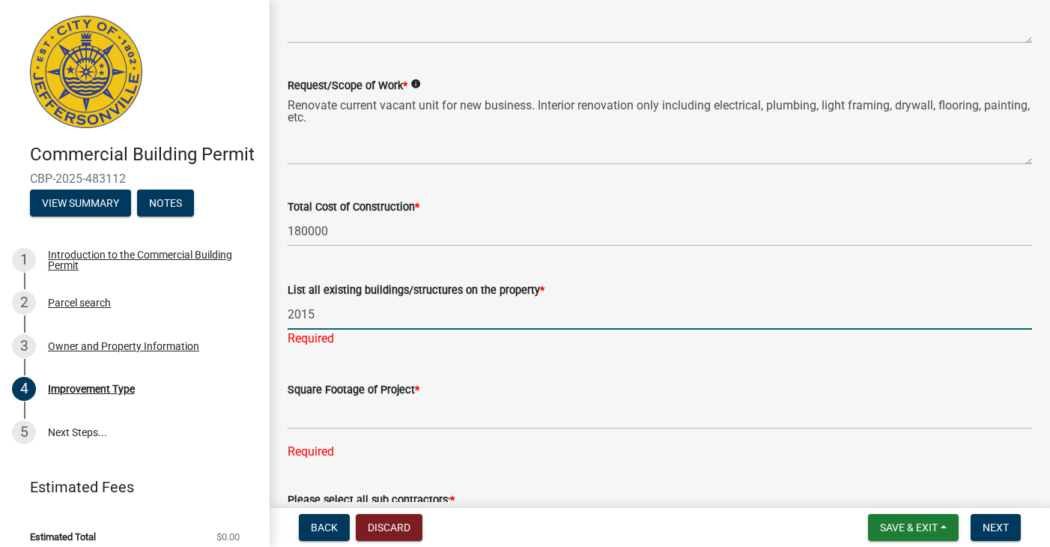
click at [293, 312] on input "2015" at bounding box center [660, 314] width 745 height 31
click at [345, 316] on input "3015" at bounding box center [660, 314] width 745 height 31
click at [376, 315] on input "3015 E 10th is a strip mall"" at bounding box center [660, 314] width 745 height 31
click at [439, 318] on input "3015 E 10th is a "strip mall"" at bounding box center [660, 314] width 745 height 31
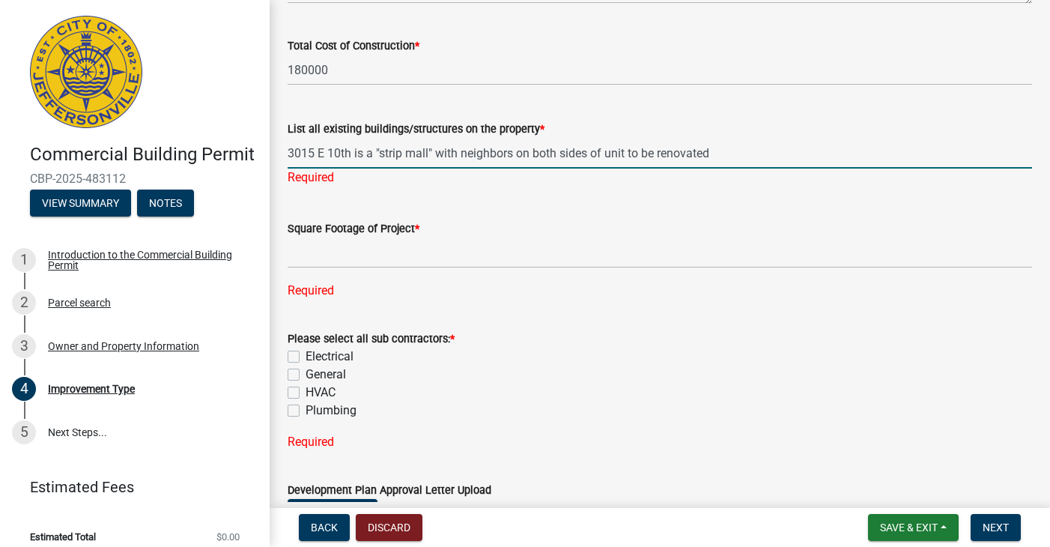
scroll to position [617, 0]
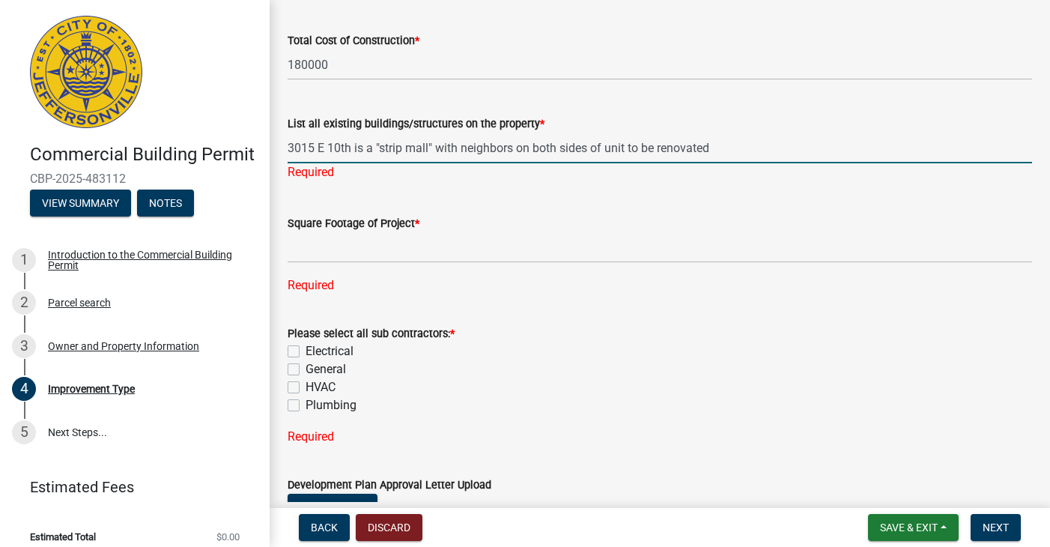
type input "3015 E 10th is a "strip mall" with neighbors on both sides of unit to be renova…"
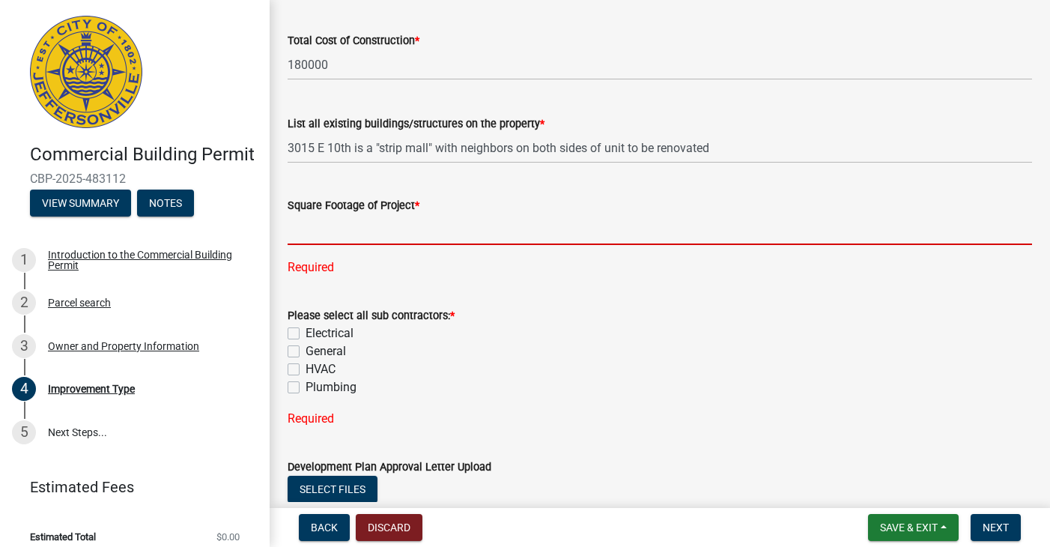
click at [371, 249] on div "Square Footage of Project * Required" at bounding box center [660, 225] width 745 height 101
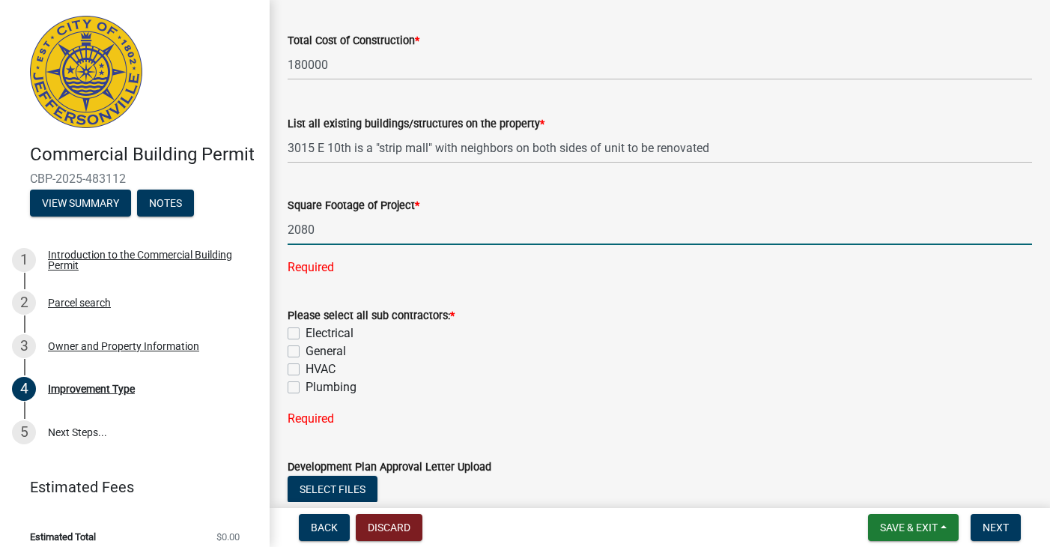
type input "2080"
click at [294, 351] on div "Please select all sub contractors: * Electrical General HVAC Plumbing" at bounding box center [660, 351] width 745 height 90
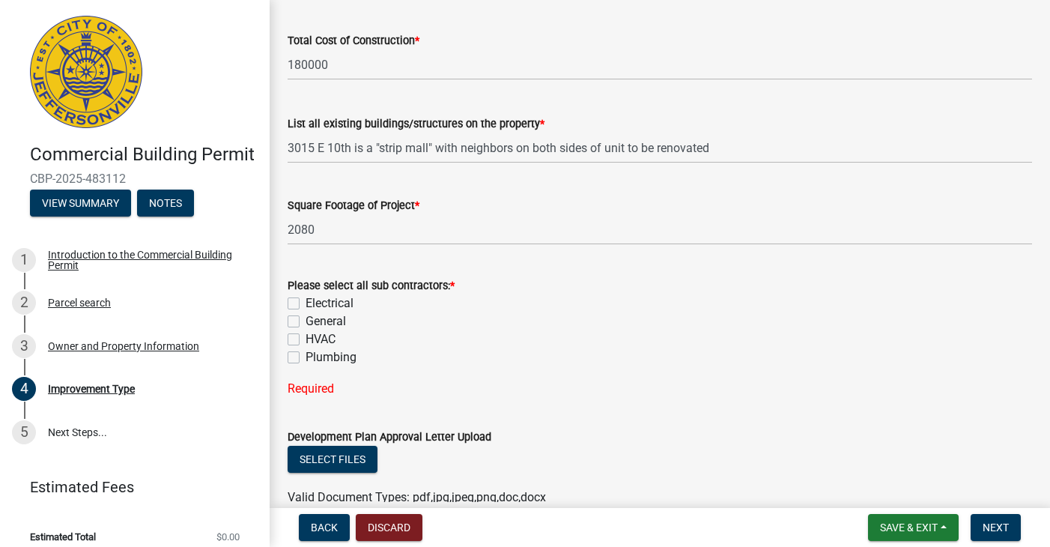
click at [306, 306] on label "Electrical" at bounding box center [330, 303] width 48 height 18
click at [306, 304] on input "Electrical" at bounding box center [311, 299] width 10 height 10
checkbox input "true"
checkbox input "false"
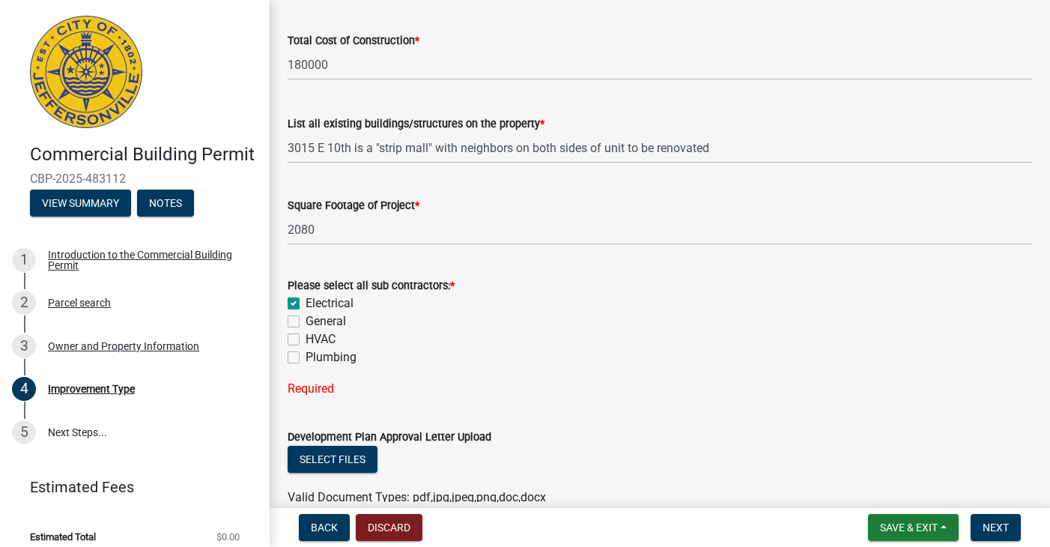
checkbox input "false"
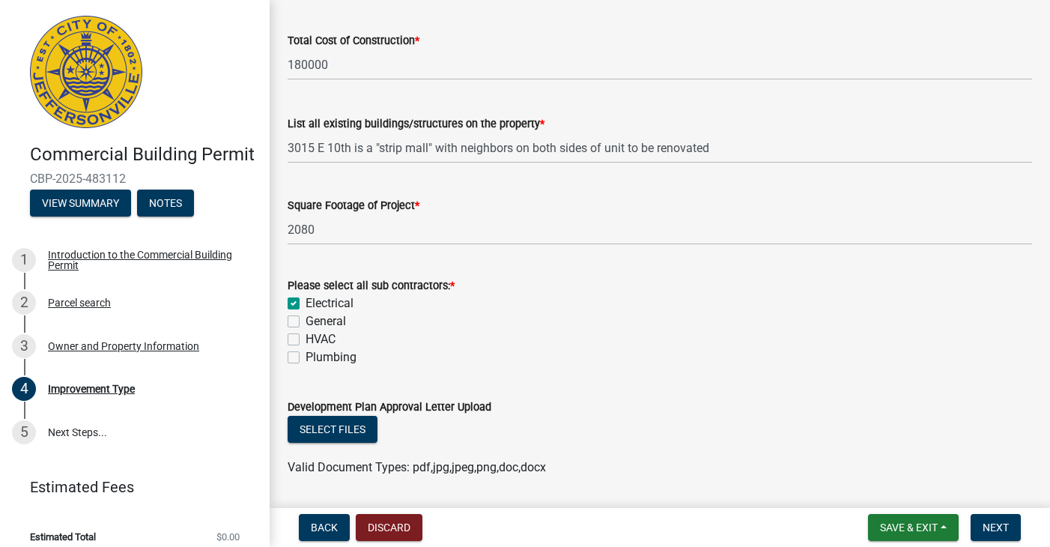
click at [306, 324] on label "General" at bounding box center [326, 321] width 40 height 18
click at [306, 322] on input "General" at bounding box center [311, 317] width 10 height 10
checkbox input "true"
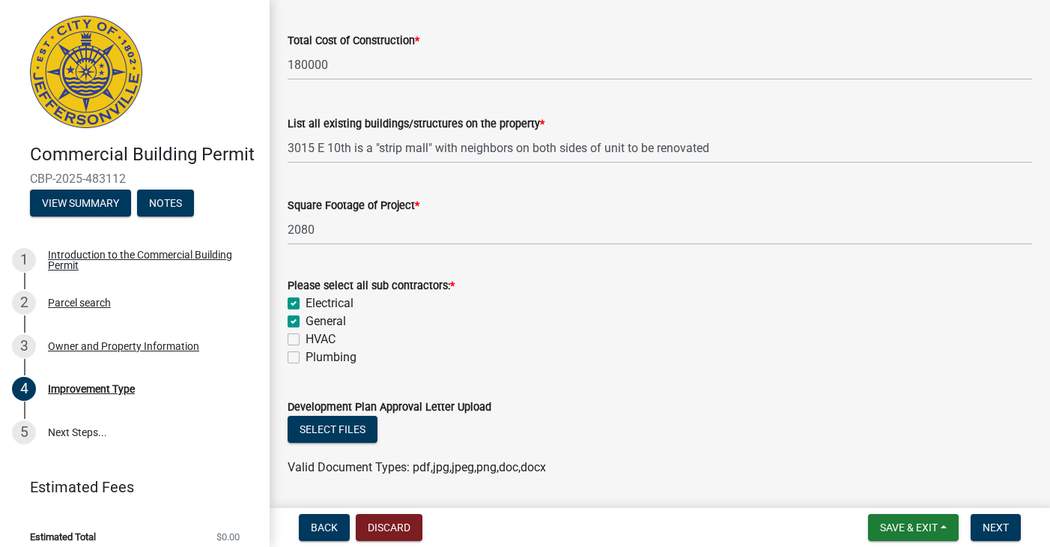
checkbox input "false"
click at [306, 360] on label "Plumbing" at bounding box center [331, 357] width 51 height 18
click at [306, 358] on input "Plumbing" at bounding box center [311, 353] width 10 height 10
checkbox input "true"
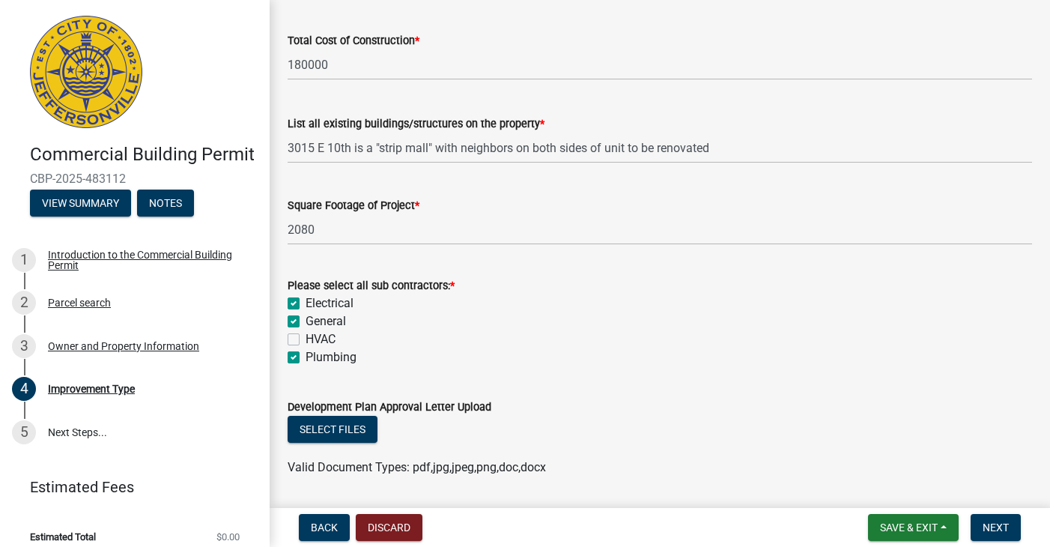
checkbox input "true"
checkbox input "false"
checkbox input "true"
click at [295, 333] on div "HVAC" at bounding box center [660, 339] width 745 height 18
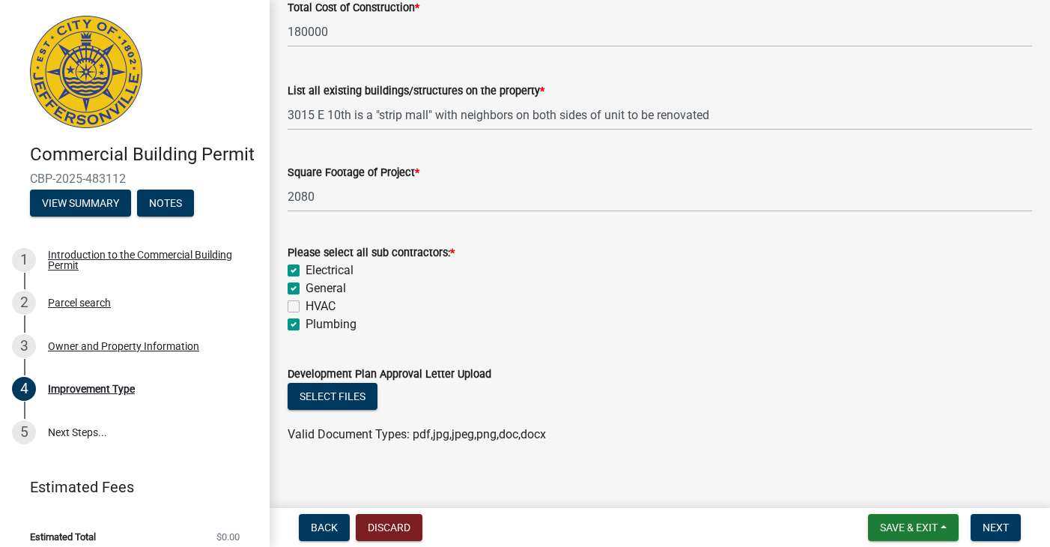
scroll to position [0, 0]
click at [362, 402] on button "Select files" at bounding box center [333, 396] width 90 height 27
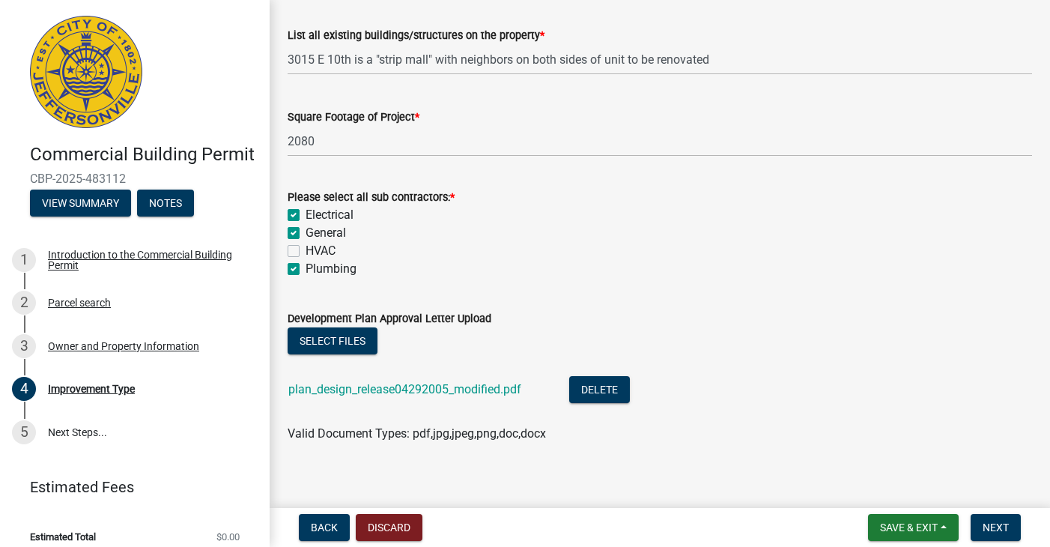
scroll to position [705, 0]
click at [1004, 529] on span "Next" at bounding box center [996, 527] width 26 height 12
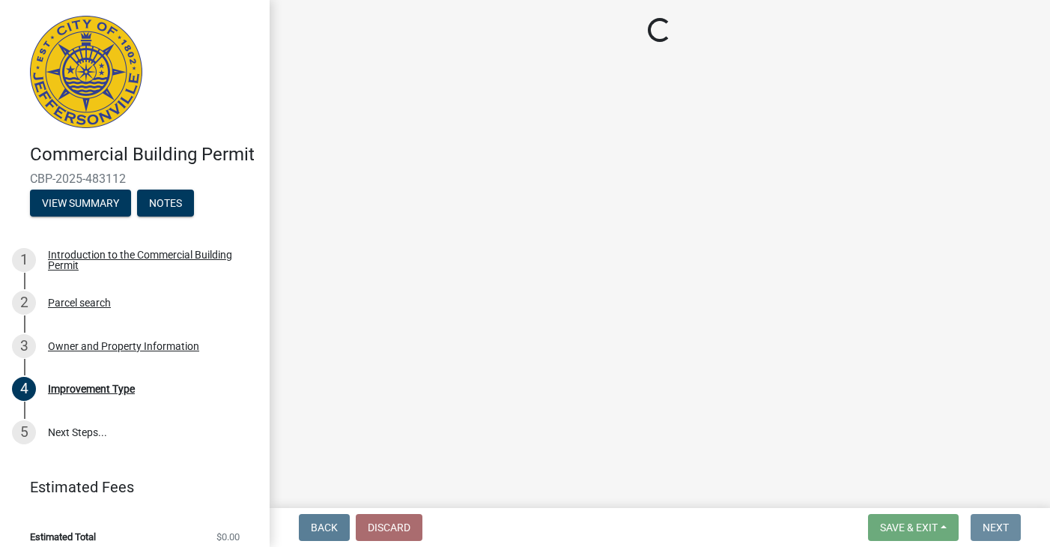
scroll to position [0, 0]
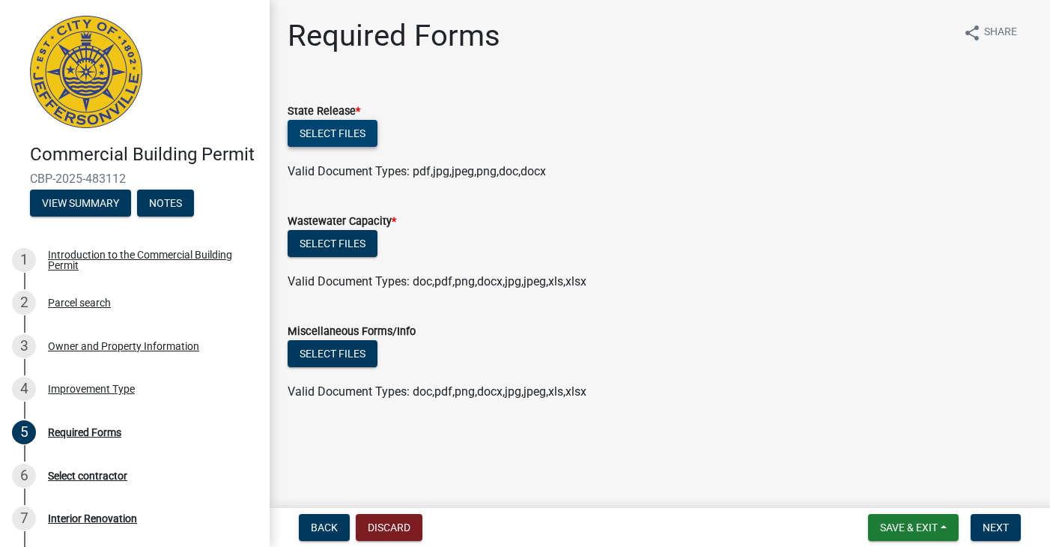
click at [360, 129] on button "Select files" at bounding box center [333, 133] width 90 height 27
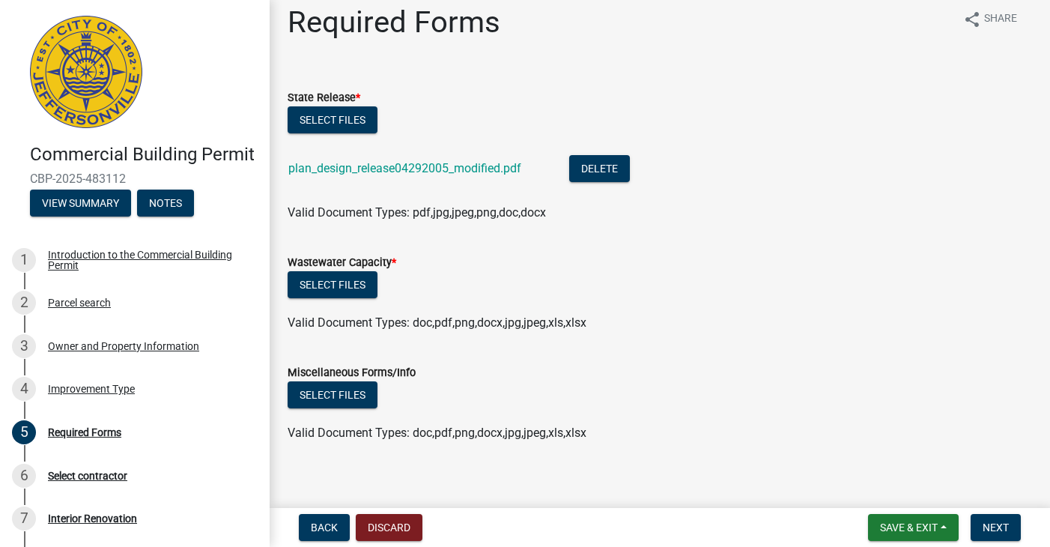
scroll to position [12, 0]
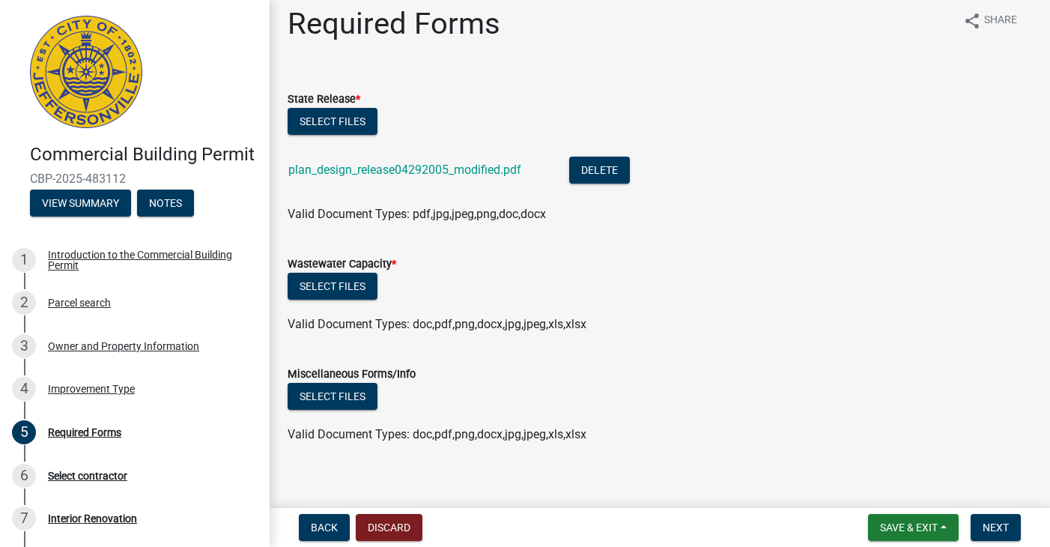
drag, startPoint x: 404, startPoint y: 261, endPoint x: 500, endPoint y: 411, distance: 177.9
click at [396, 261] on span "*" at bounding box center [394, 264] width 4 height 13
click at [985, 524] on span "Next" at bounding box center [996, 527] width 26 height 12
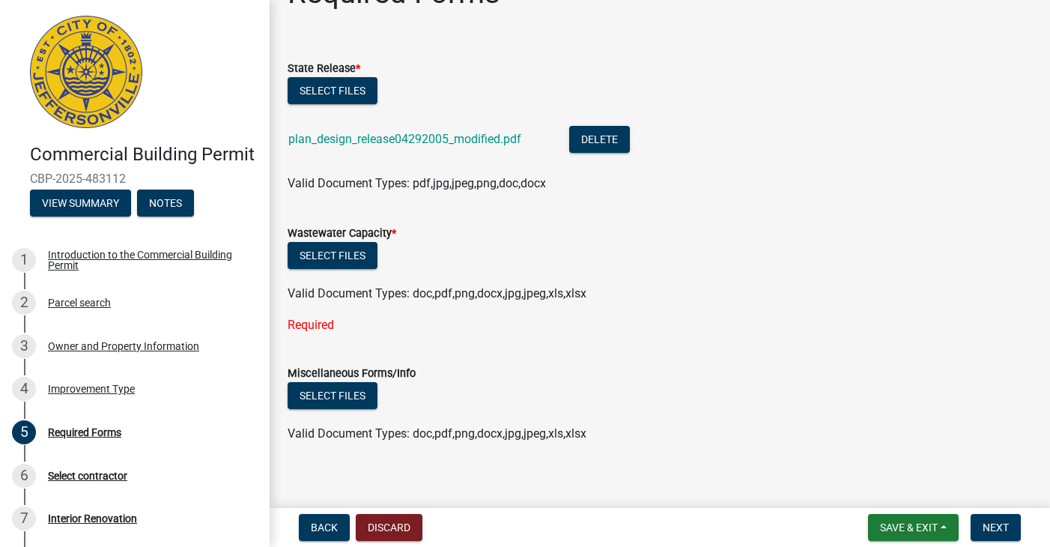
scroll to position [42, 0]
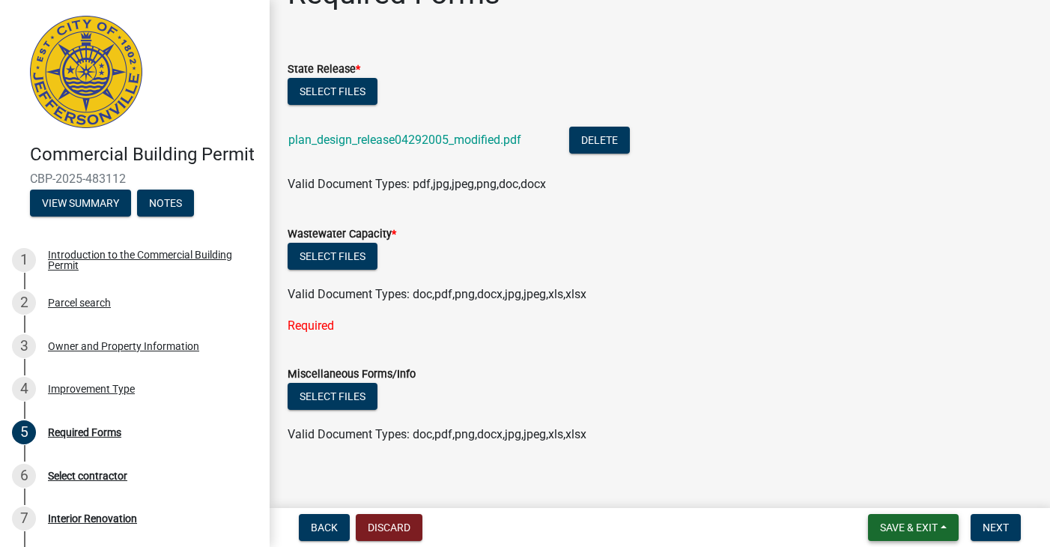
click at [910, 533] on span "Save & Exit" at bounding box center [909, 527] width 58 height 12
click at [881, 446] on button "Save" at bounding box center [899, 453] width 120 height 36
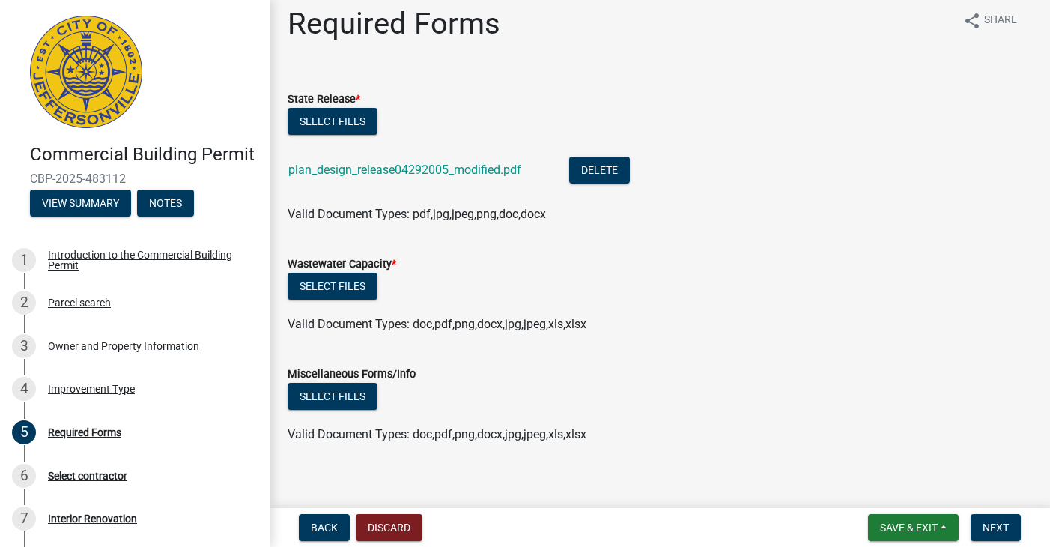
scroll to position [0, 0]
